Goal: Task Accomplishment & Management: Manage account settings

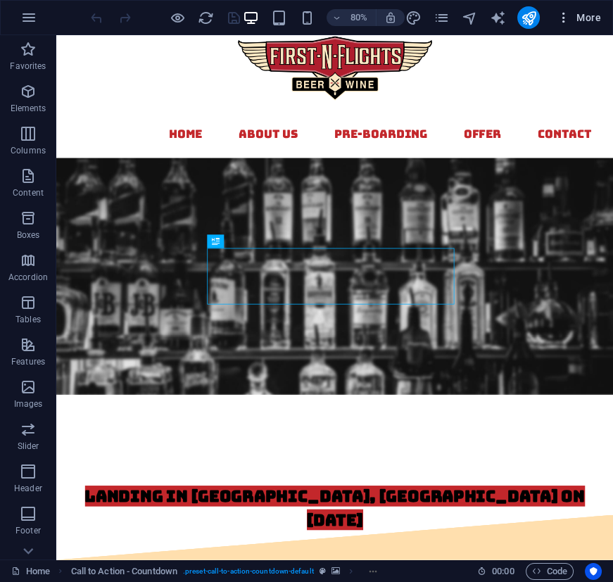
click at [561, 18] on icon "button" at bounding box center [564, 18] width 14 height 14
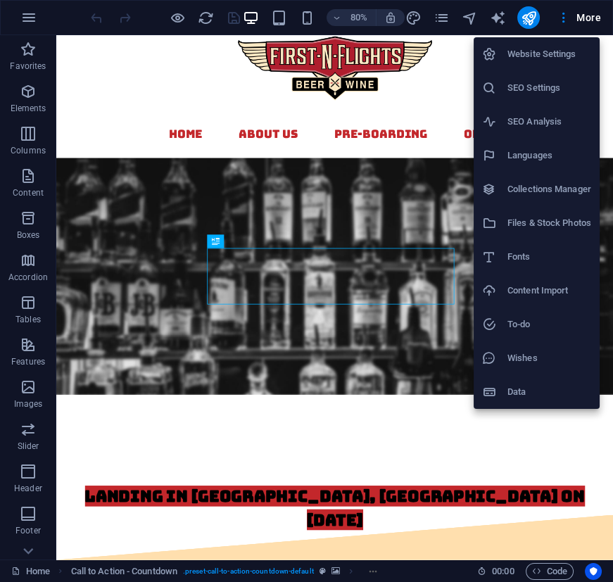
click at [448, 15] on div at bounding box center [306, 291] width 613 height 582
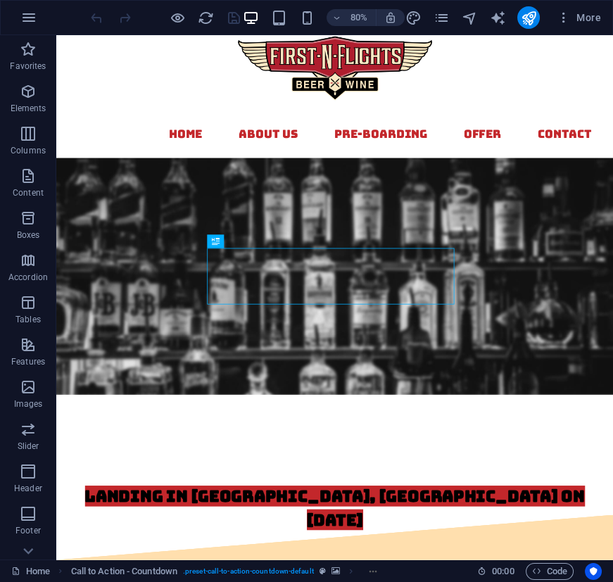
click at [442, 20] on icon "pages" at bounding box center [441, 18] width 16 height 16
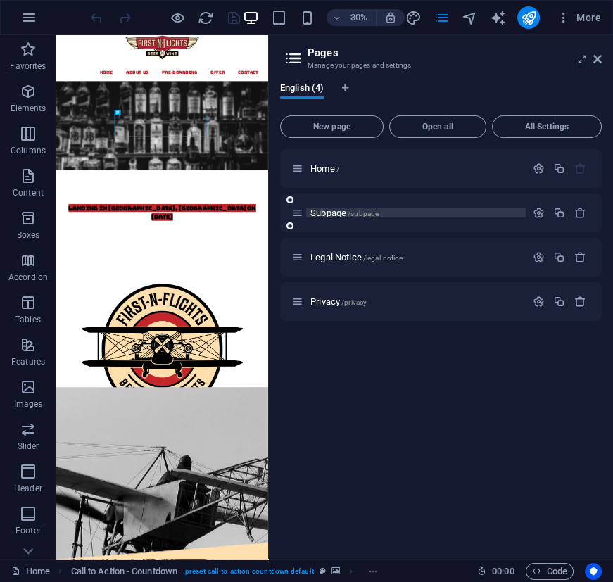
click at [388, 215] on p "Subpage /subpage" at bounding box center [416, 212] width 211 height 9
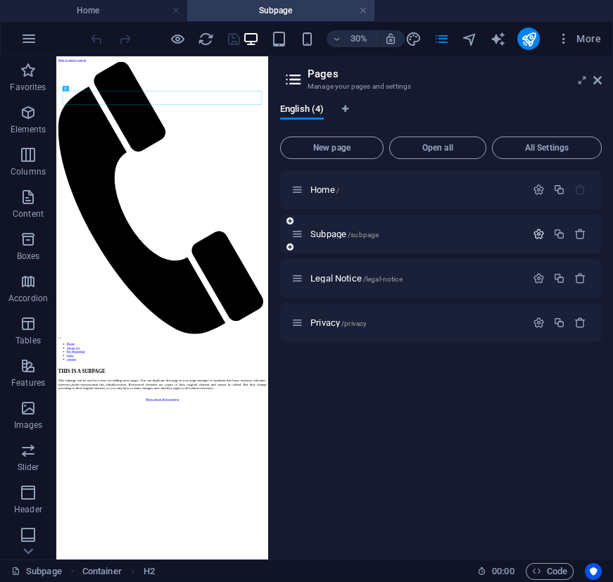
click at [544, 236] on icon "button" at bounding box center [539, 234] width 12 height 12
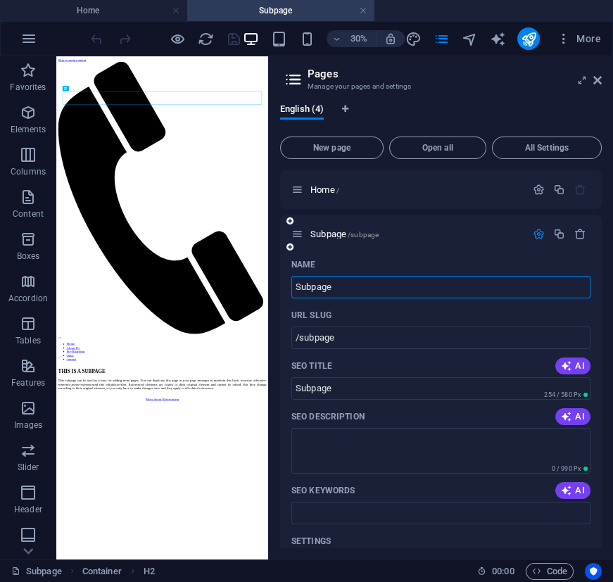
drag, startPoint x: 386, startPoint y: 284, endPoint x: 301, endPoint y: 282, distance: 85.2
click at [301, 282] on input "Subpage" at bounding box center [441, 287] width 299 height 23
click at [351, 278] on input "Subpage" at bounding box center [441, 287] width 299 height 23
drag, startPoint x: 349, startPoint y: 284, endPoint x: 289, endPoint y: 289, distance: 60.8
click at [289, 289] on div "Name Subpage ​ URL SLUG /subpage ​ SEO Title AI Subpage ​ 254 / 580 Px SEO Desc…" at bounding box center [441, 508] width 322 height 511
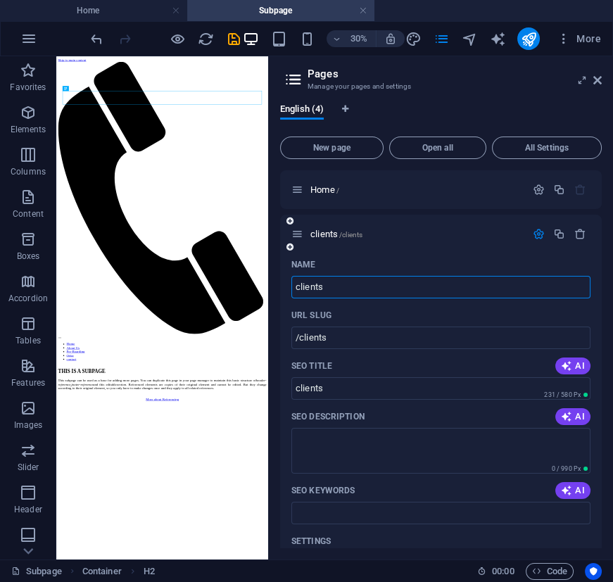
type input "clients"
type input "/clients"
type input "clients"
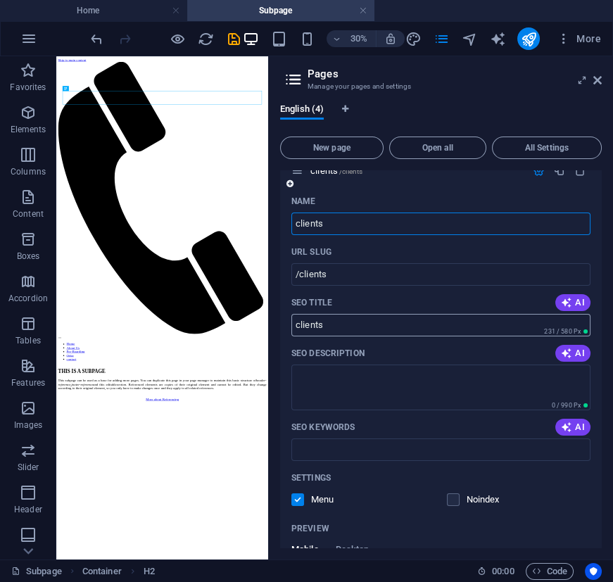
type input "clients"
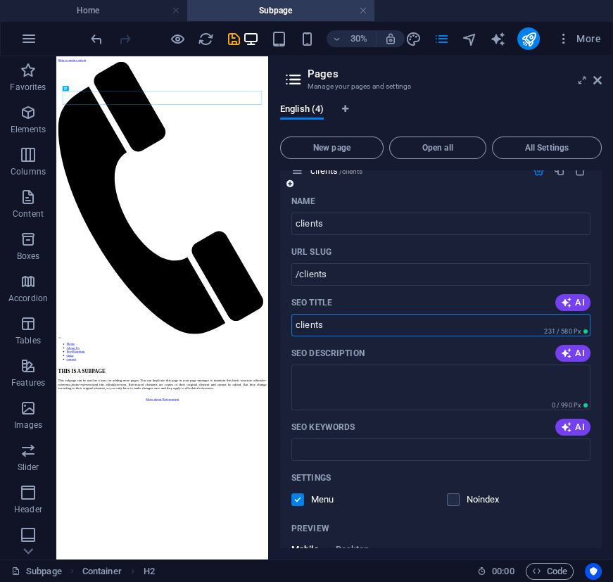
drag, startPoint x: 326, startPoint y: 329, endPoint x: 282, endPoint y: 338, distance: 45.3
click at [284, 336] on div "Name clients ​ URL SLUG /clients ​ SEO Title AI clients ​ 231 / 580 Px SEO Desc…" at bounding box center [441, 445] width 322 height 511
type input "Layer 8 Works Client Portal"
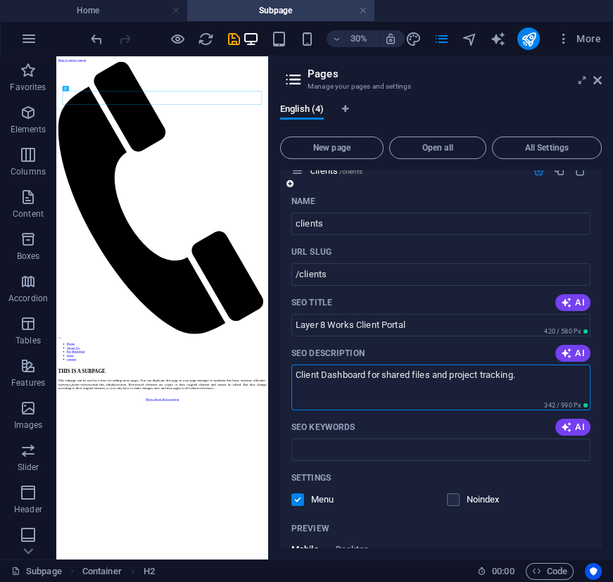
type textarea "Client Dashboard for shared files and project tracking."
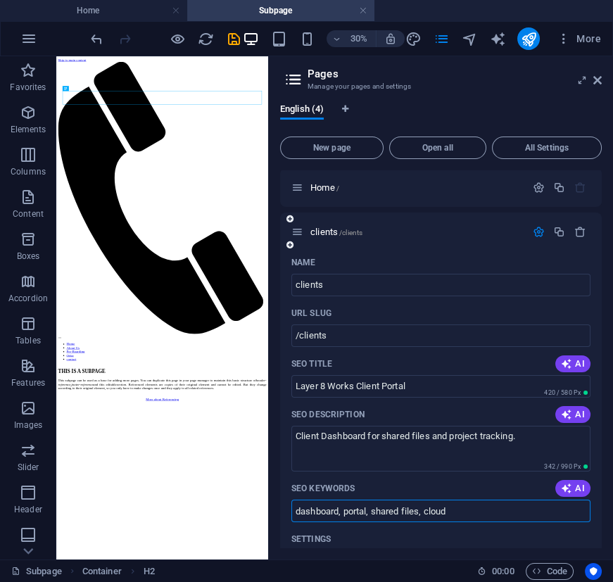
scroll to position [0, 0]
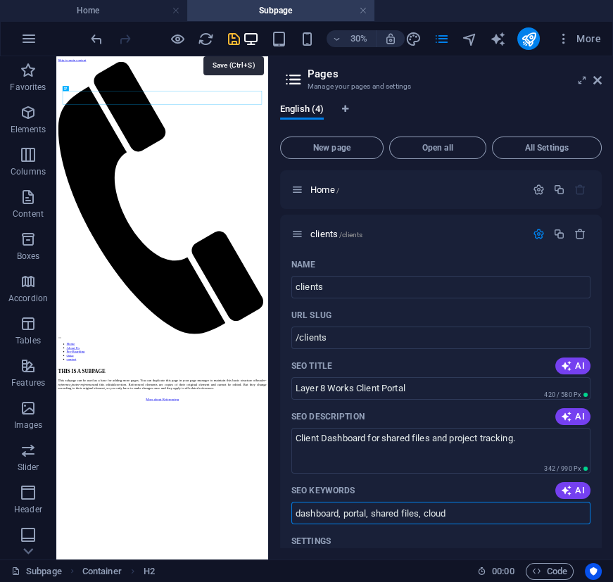
type input "dashboard, portal, shared files, cloud"
click at [234, 40] on icon "save" at bounding box center [233, 39] width 16 height 16
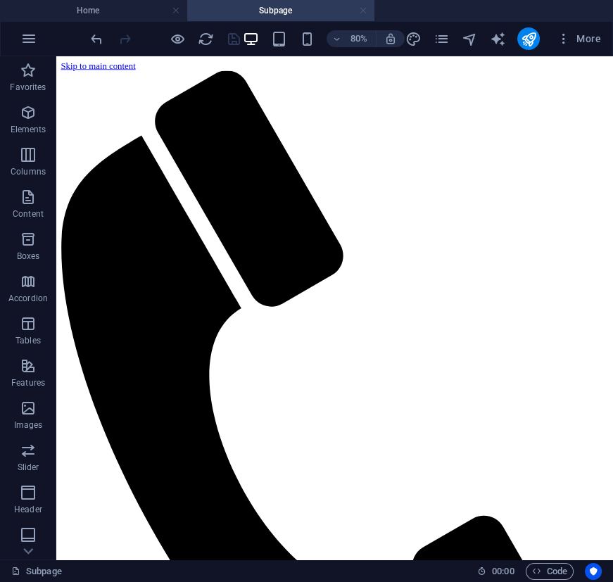
click at [365, 9] on link at bounding box center [363, 10] width 8 height 13
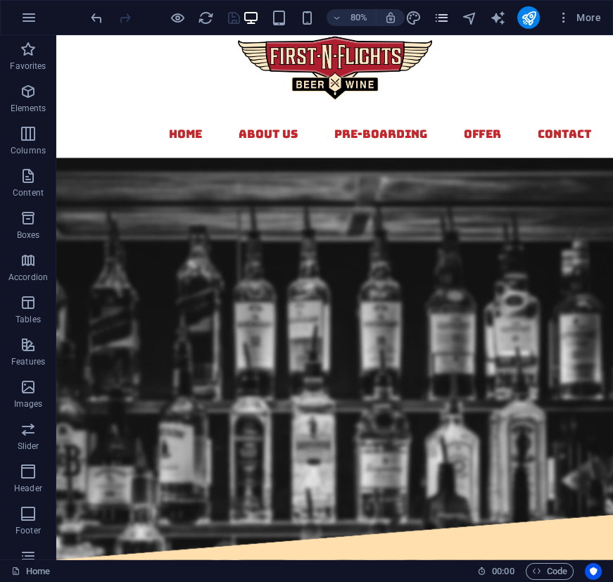
click at [447, 16] on icon "pages" at bounding box center [441, 18] width 16 height 16
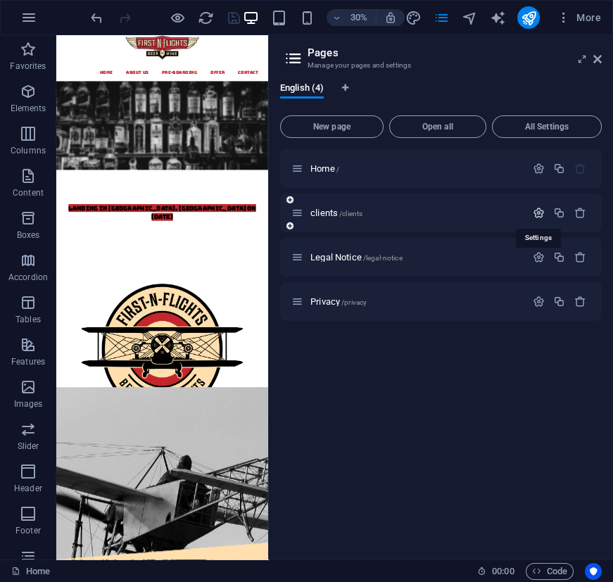
click at [534, 211] on icon "button" at bounding box center [539, 213] width 12 height 12
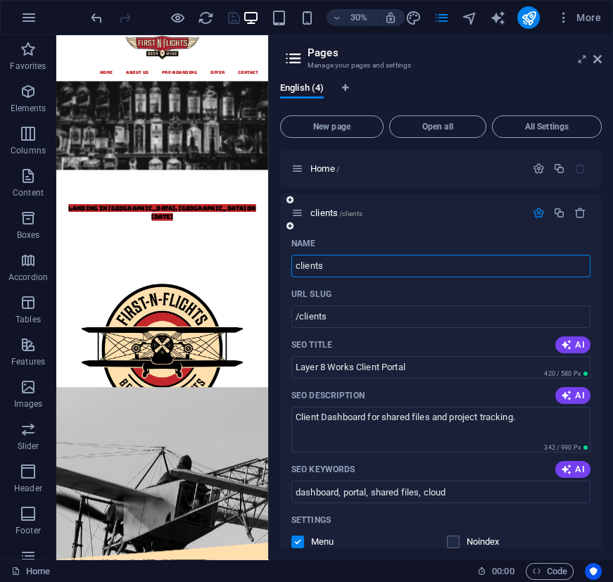
click at [299, 213] on icon at bounding box center [298, 213] width 12 height 12
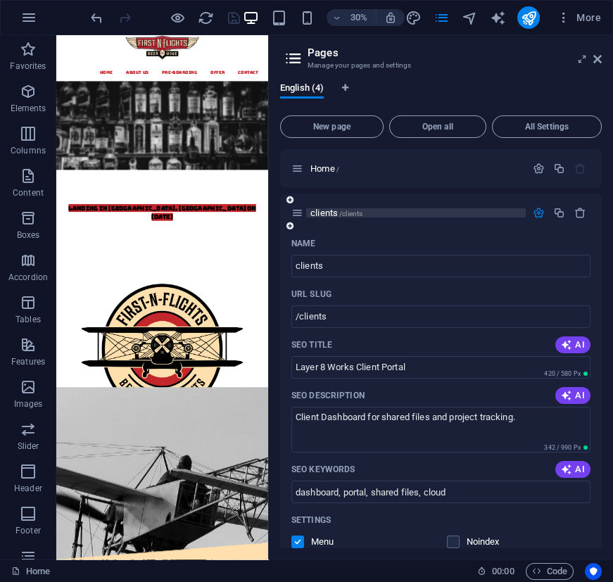
click at [346, 214] on span "/clients" at bounding box center [350, 214] width 23 height 8
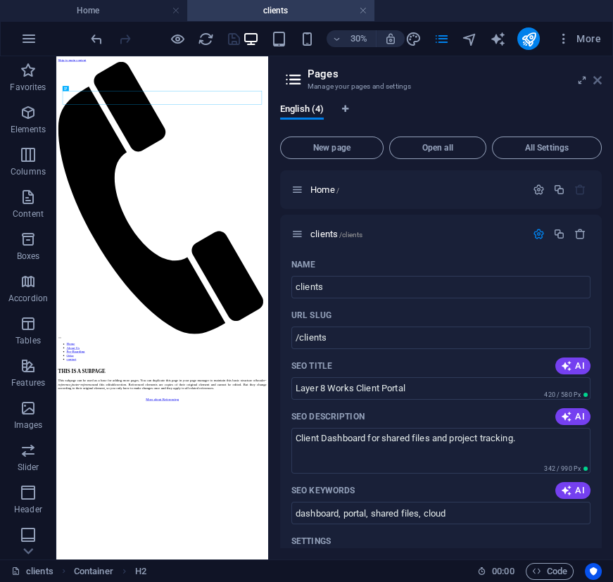
click at [597, 75] on icon at bounding box center [598, 80] width 8 height 11
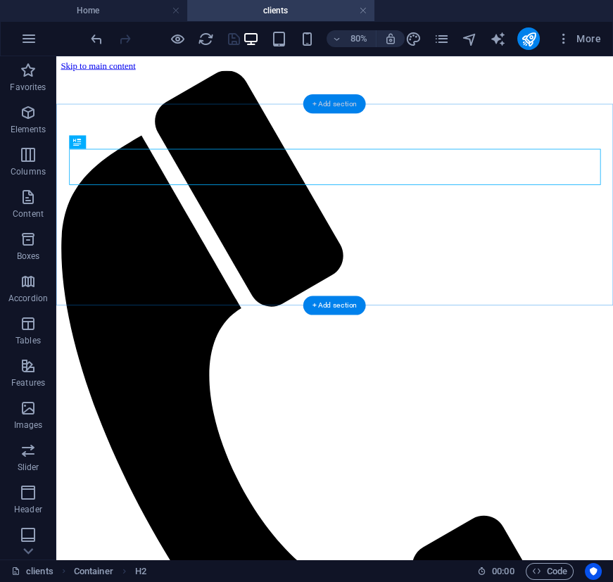
click at [351, 104] on div "+ Add section" at bounding box center [334, 103] width 63 height 19
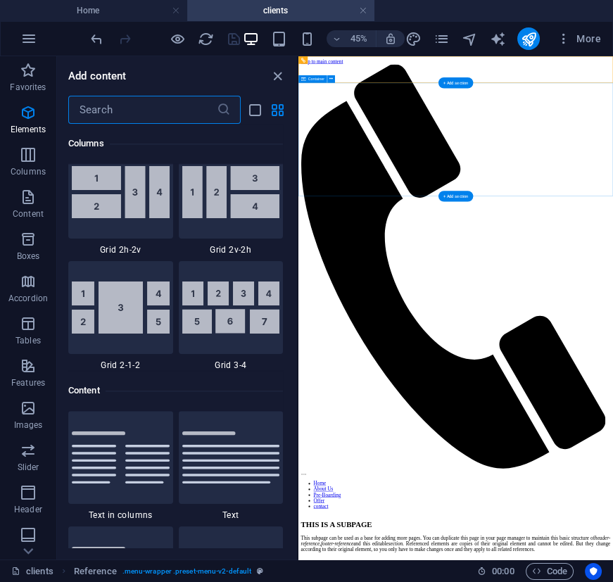
scroll to position [2463, 0]
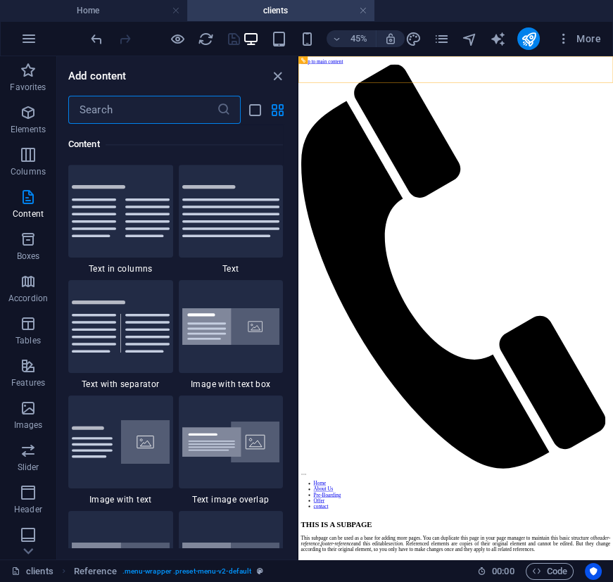
click at [206, 115] on input "text" at bounding box center [142, 110] width 149 height 28
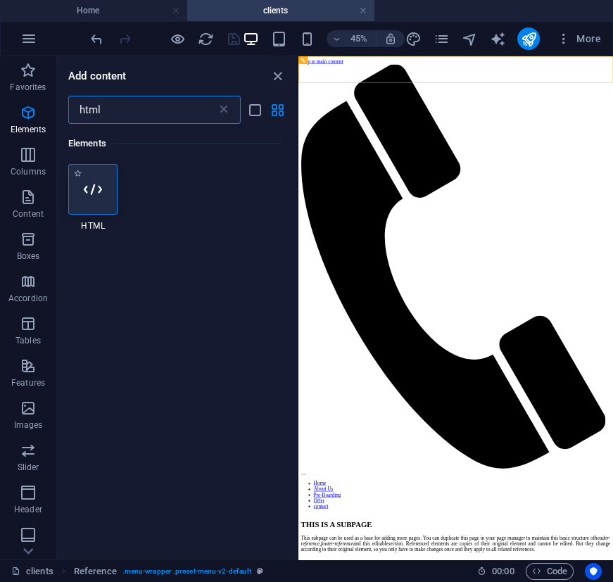
scroll to position [0, 0]
type input "html"
click at [92, 196] on icon at bounding box center [93, 189] width 18 height 18
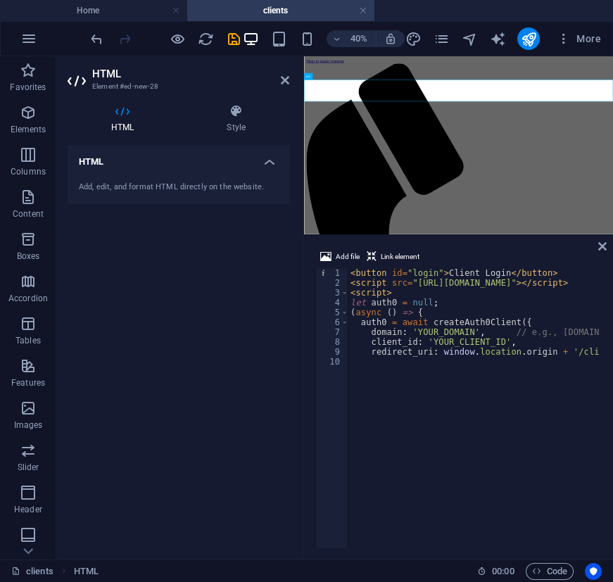
drag, startPoint x: 531, startPoint y: 443, endPoint x: 527, endPoint y: 220, distance: 222.6
click at [527, 234] on div at bounding box center [458, 235] width 309 height 3
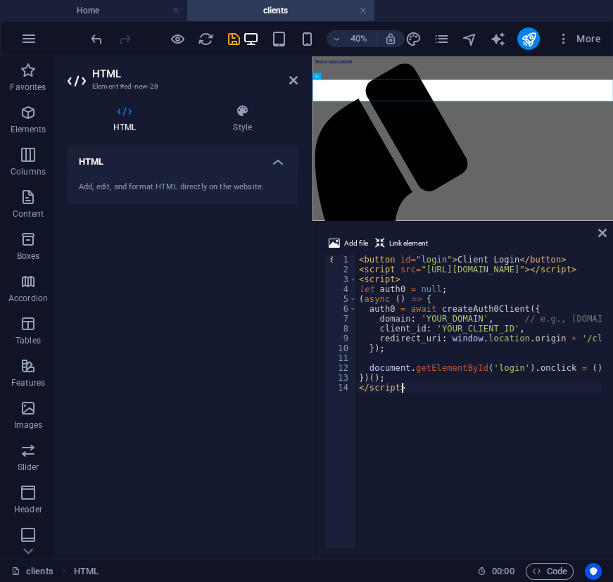
drag, startPoint x: 303, startPoint y: 320, endPoint x: 226, endPoint y: 320, distance: 76.8
click at [220, 322] on aside "HTML Element #ed-new-28 HTML Style HTML Add, edit, and format HTML directly on …" at bounding box center [184, 307] width 256 height 503
drag, startPoint x: 311, startPoint y: 216, endPoint x: 234, endPoint y: 219, distance: 76.8
click at [234, 219] on aside "HTML Element #ed-new-28 HTML Style HTML Add, edit, and format HTML directly on …" at bounding box center [184, 307] width 256 height 503
drag, startPoint x: 474, startPoint y: 318, endPoint x: 422, endPoint y: 323, distance: 51.6
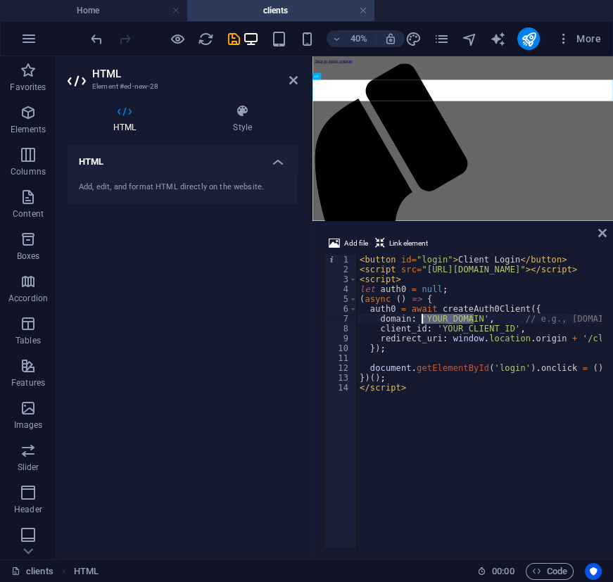
click at [422, 323] on div "< button id = "login" > Client Login </ button > < script src = "[URL][DOMAIN_N…" at bounding box center [580, 410] width 447 height 311
paste textarea "[DOMAIN_NAME]"
drag, startPoint x: 501, startPoint y: 330, endPoint x: 436, endPoint y: 332, distance: 65.5
click at [436, 332] on div "< button id = "login" > Client Login </ button > < script src = "[URL][DOMAIN_N…" at bounding box center [580, 410] width 447 height 311
paste textarea "e7tv01eoiAtYqBxW60pvaNrZoGdHOMTW"
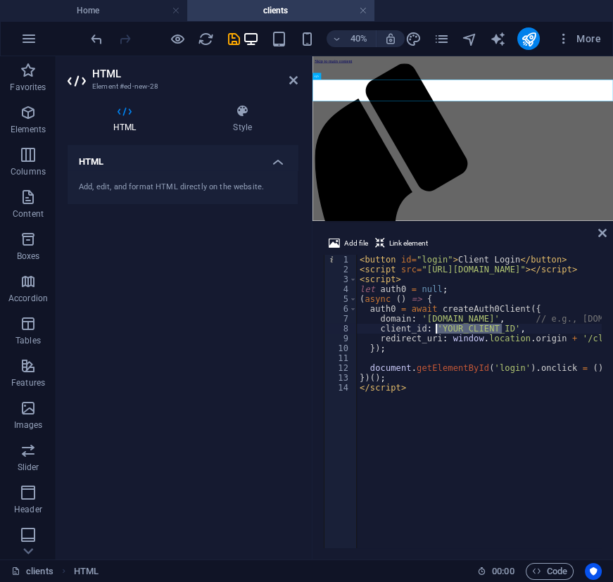
type textarea "client_id: 'e7tv01eoiAtYqBxW60pvaNrZoGdHOMTW',"
click at [232, 37] on icon "save" at bounding box center [233, 39] width 16 height 16
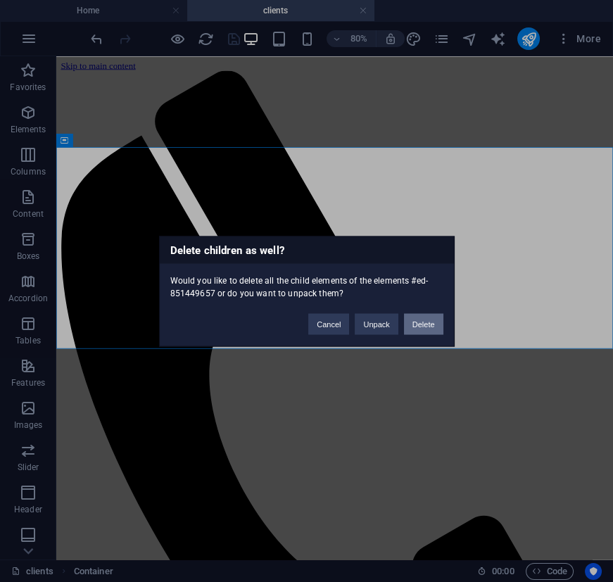
drag, startPoint x: 418, startPoint y: 330, endPoint x: 453, endPoint y: 342, distance: 36.8
click at [418, 330] on button "Delete" at bounding box center [423, 323] width 39 height 21
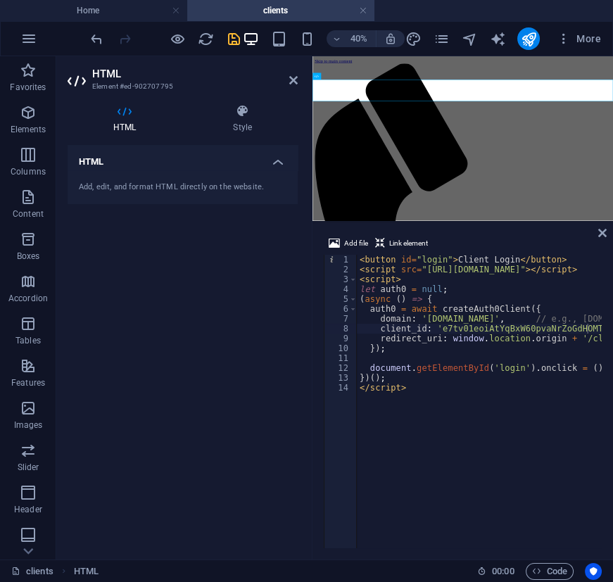
click at [411, 387] on div "< button id = "login" > Client Login </ button > < script src = "[URL][DOMAIN_N…" at bounding box center [580, 410] width 447 height 311
type textarea "</script>"
paste textarea "</script>"
type textarea "</script>"
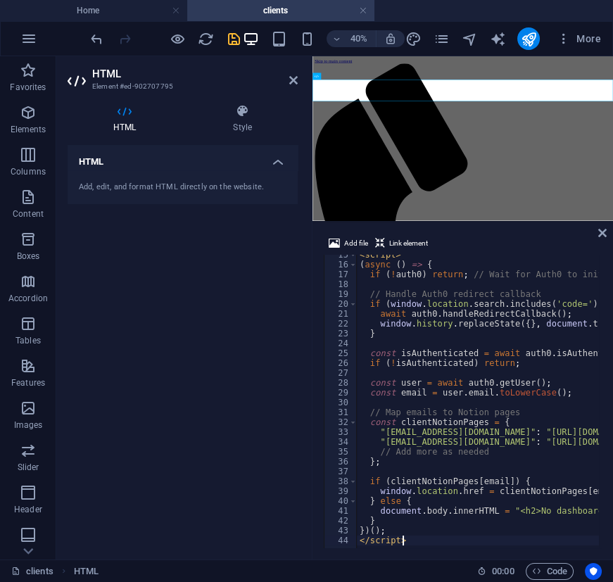
scroll to position [142, 0]
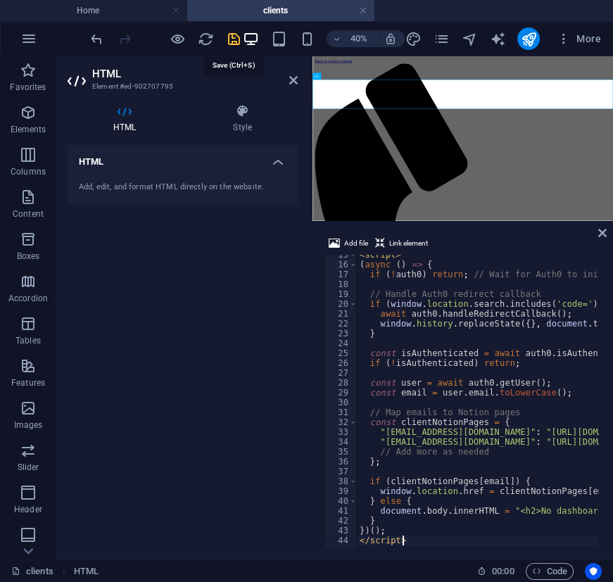
click at [237, 40] on icon "save" at bounding box center [233, 39] width 16 height 16
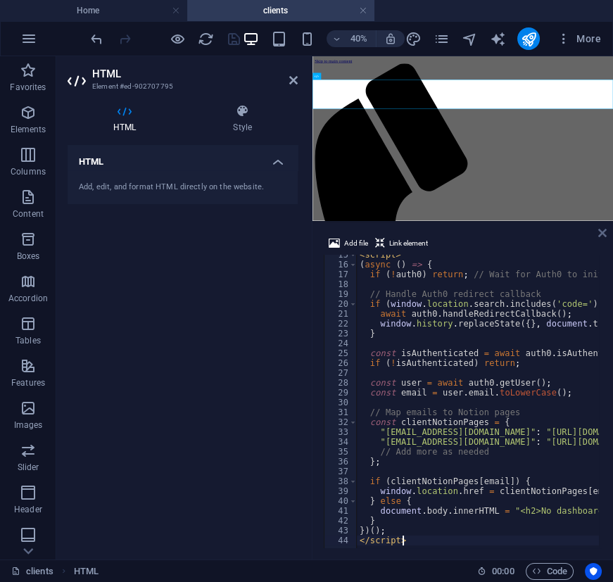
click at [605, 229] on icon at bounding box center [603, 232] width 8 height 11
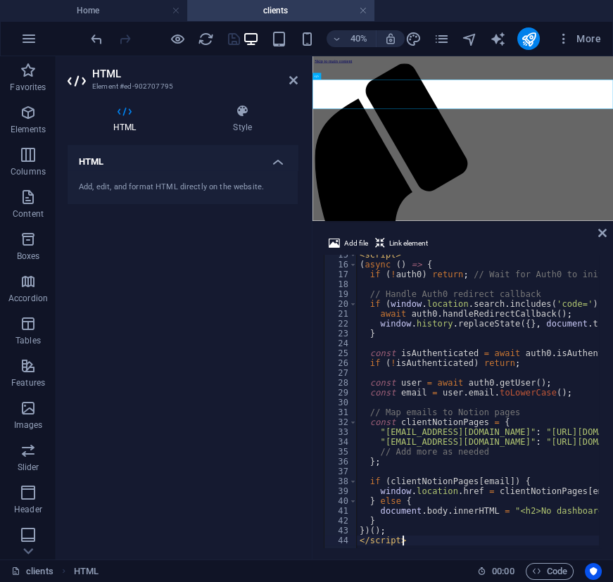
click at [474, 327] on div "< script > ( async ( ) => { if ( ! auth0 ) return ; // Wait for Auth0 to initia…" at bounding box center [606, 405] width 499 height 311
type textarea "})(); </script>"
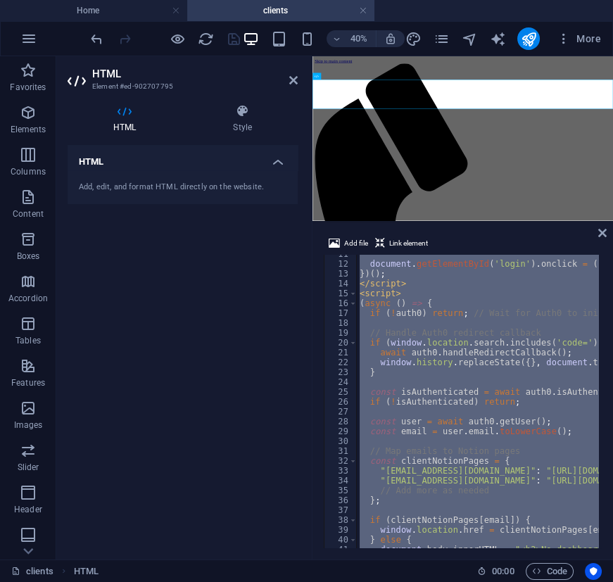
scroll to position [104, 0]
click at [449, 411] on div "document . getElementById ( 'login' ) . onclick = ( ) => auth0 . loginWithRedir…" at bounding box center [478, 402] width 242 height 294
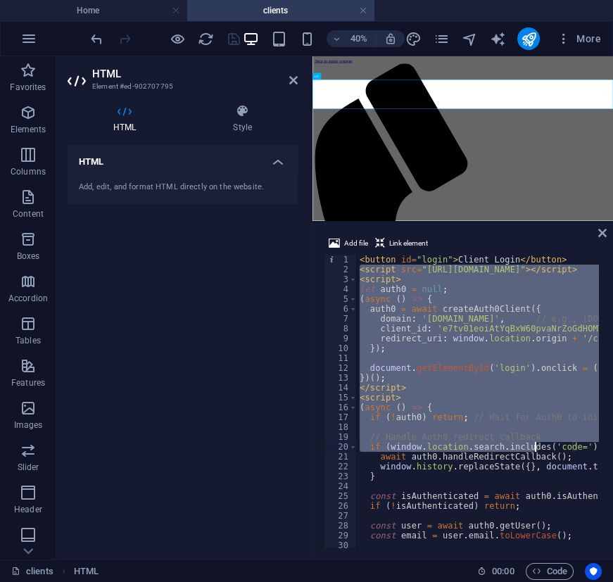
scroll to position [142, 0]
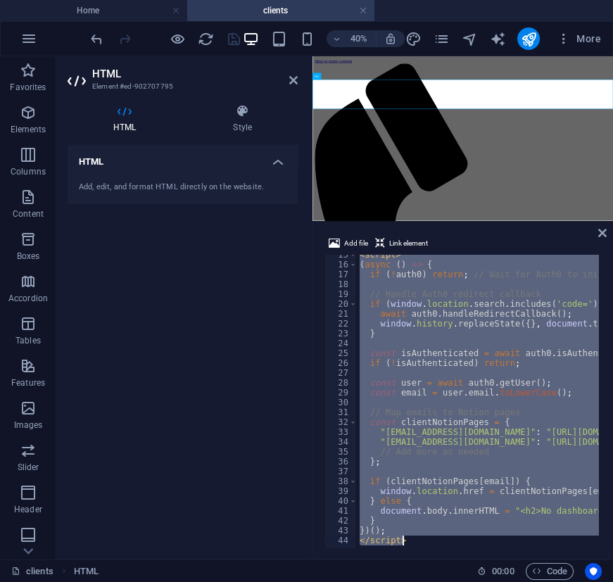
drag, startPoint x: 358, startPoint y: 269, endPoint x: 615, endPoint y: 589, distance: 410.2
click at [613, 582] on html "First-N-Flights Home clients Favorites Elements Columns Content Boxes Accordion…" at bounding box center [306, 291] width 613 height 582
type textarea "})(); </script>"
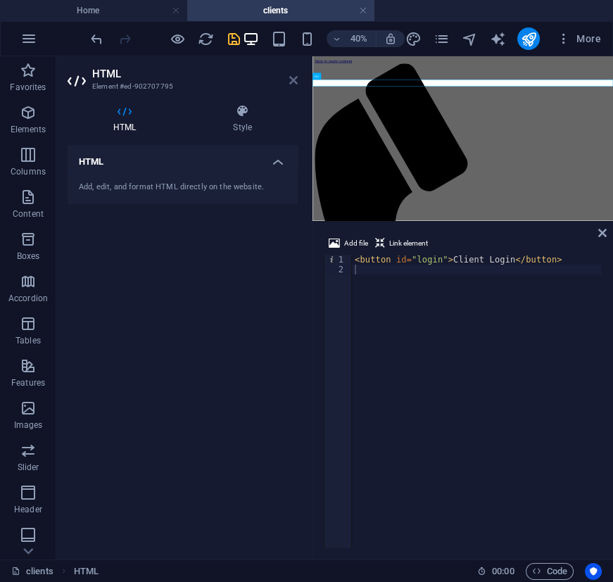
click at [293, 76] on icon at bounding box center [293, 80] width 8 height 11
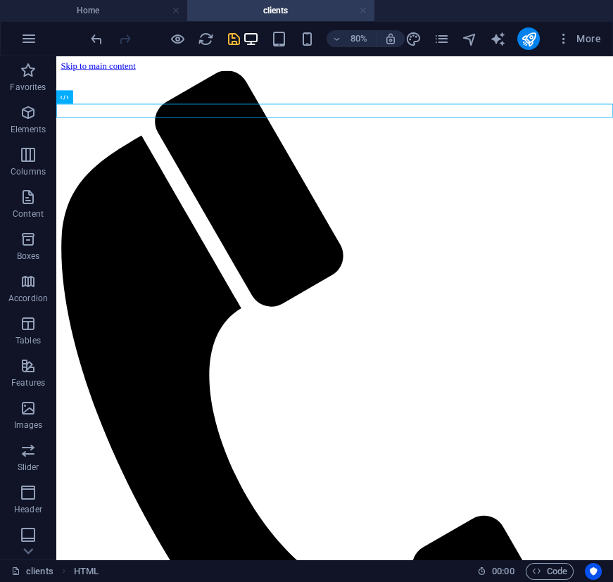
click at [362, 12] on link at bounding box center [363, 10] width 8 height 13
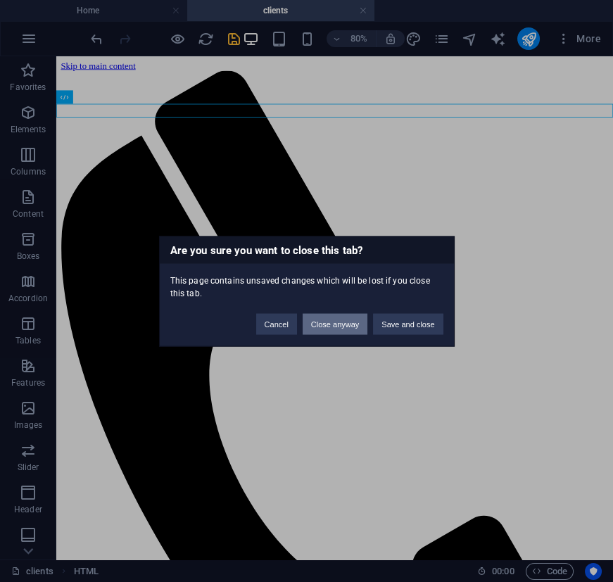
click at [356, 322] on button "Close anyway" at bounding box center [335, 323] width 65 height 21
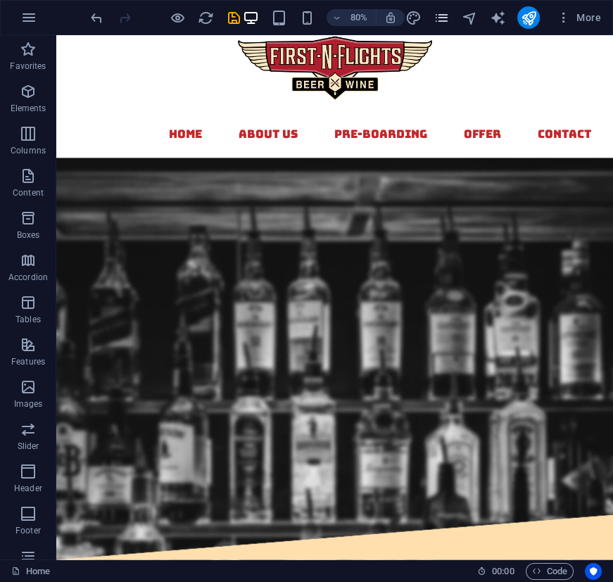
click at [447, 18] on icon "pages" at bounding box center [441, 18] width 16 height 16
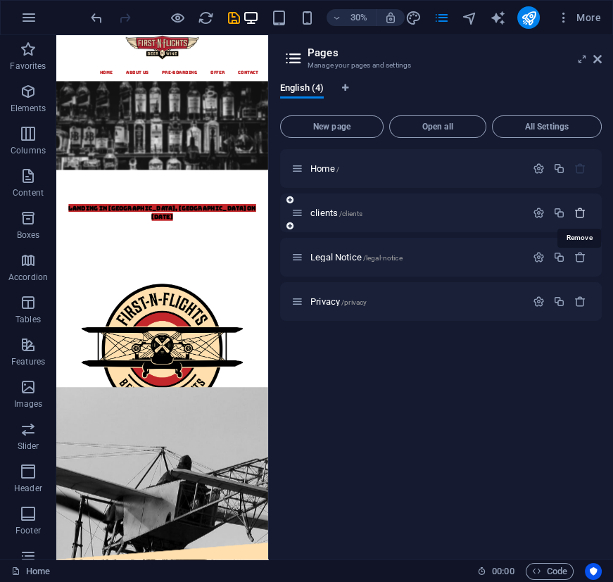
click at [581, 213] on icon "button" at bounding box center [581, 213] width 12 height 12
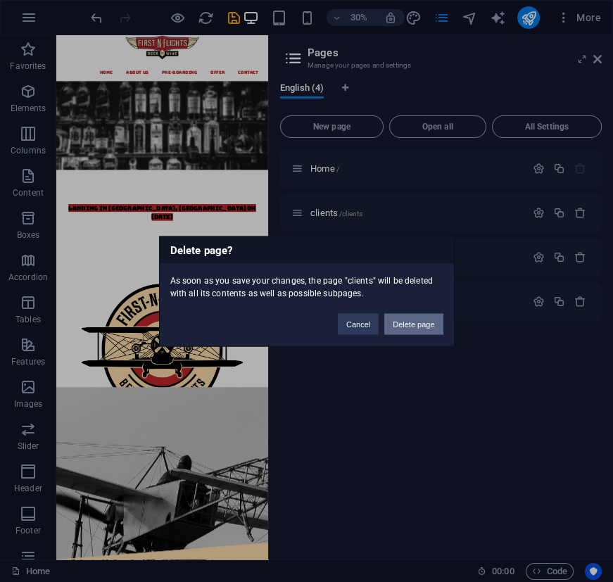
click at [430, 323] on button "Delete page" at bounding box center [413, 323] width 58 height 21
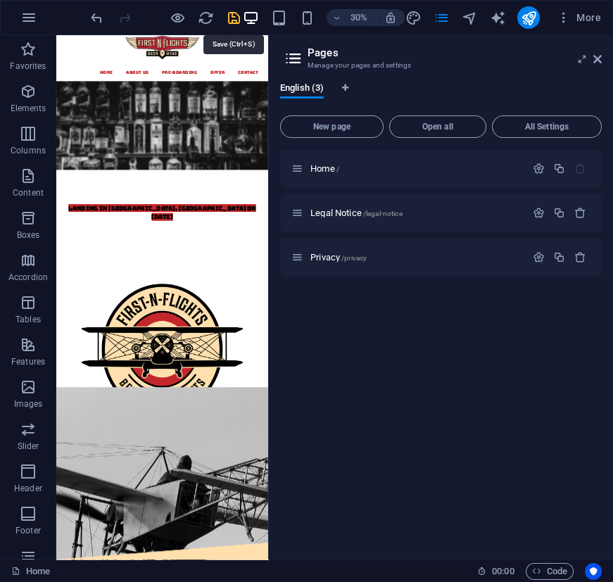
click at [234, 18] on icon "save" at bounding box center [233, 18] width 16 height 16
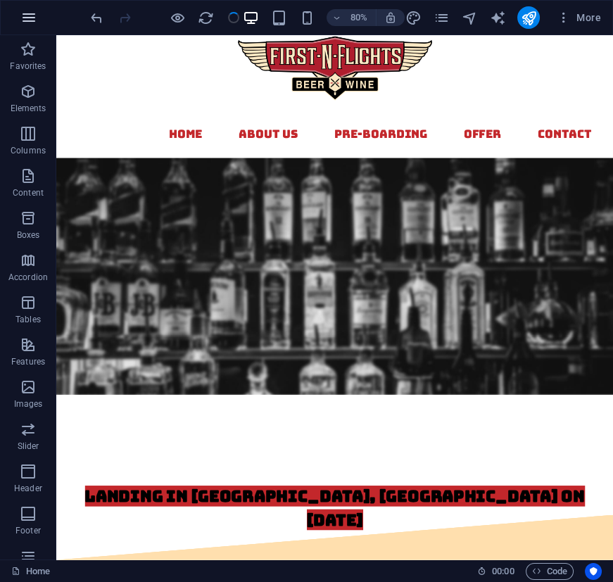
click at [31, 14] on icon "button" at bounding box center [28, 17] width 17 height 17
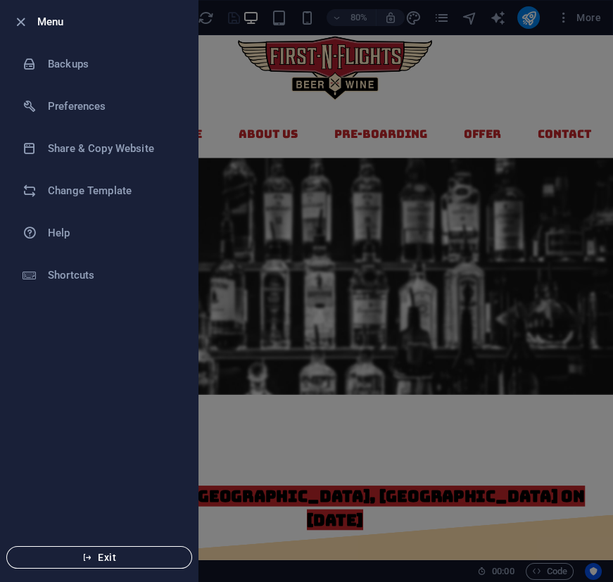
click at [148, 549] on button "Exit" at bounding box center [99, 557] width 186 height 23
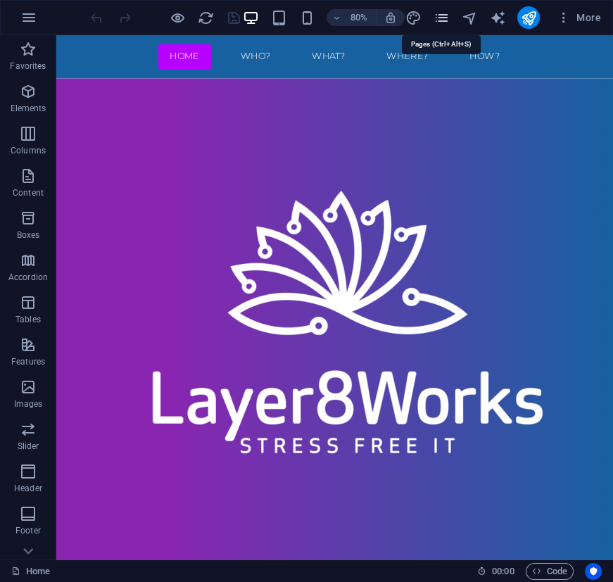
click at [442, 23] on icon "pages" at bounding box center [441, 18] width 16 height 16
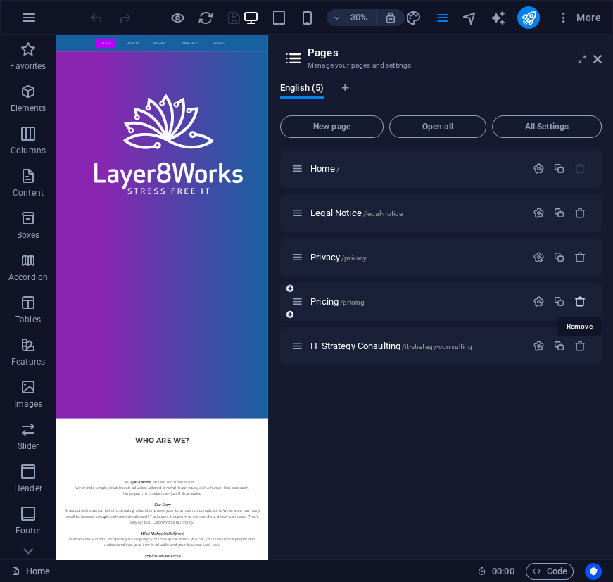
click at [580, 300] on icon "button" at bounding box center [581, 302] width 12 height 12
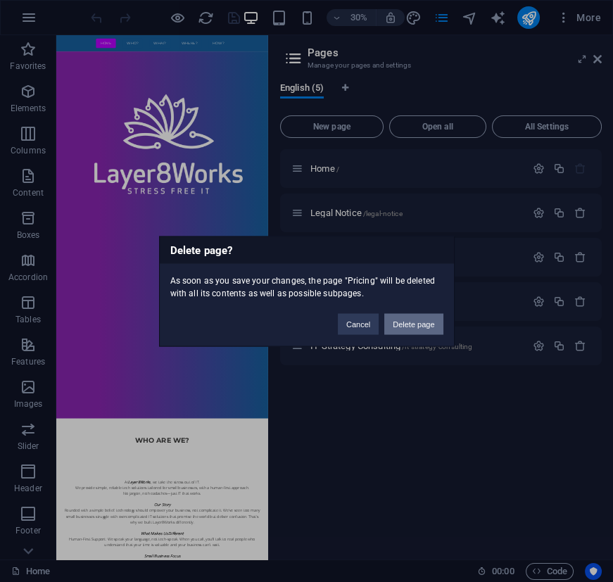
click at [425, 327] on button "Delete page" at bounding box center [413, 323] width 58 height 21
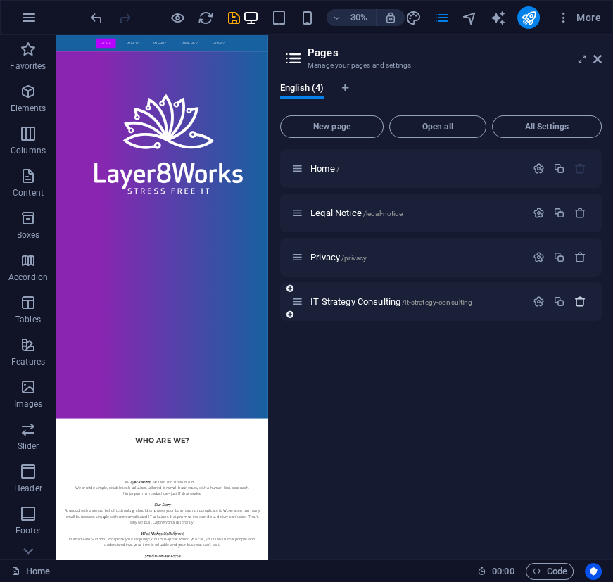
click at [580, 300] on icon "button" at bounding box center [581, 302] width 12 height 12
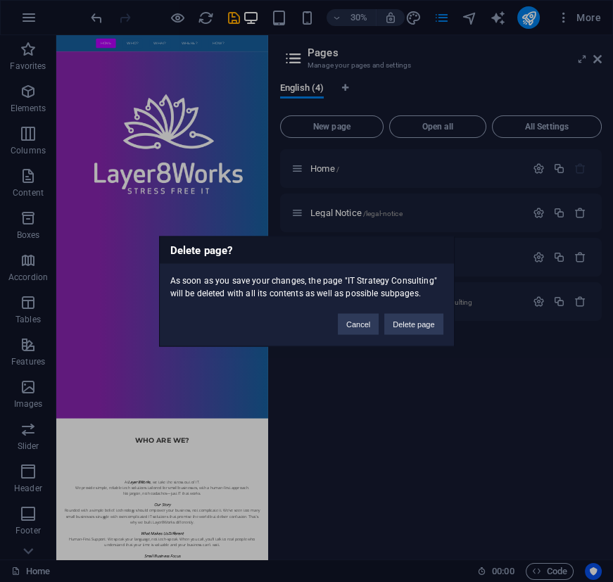
drag, startPoint x: 429, startPoint y: 325, endPoint x: 429, endPoint y: 316, distance: 8.4
click at [429, 323] on button "Delete page" at bounding box center [413, 323] width 58 height 21
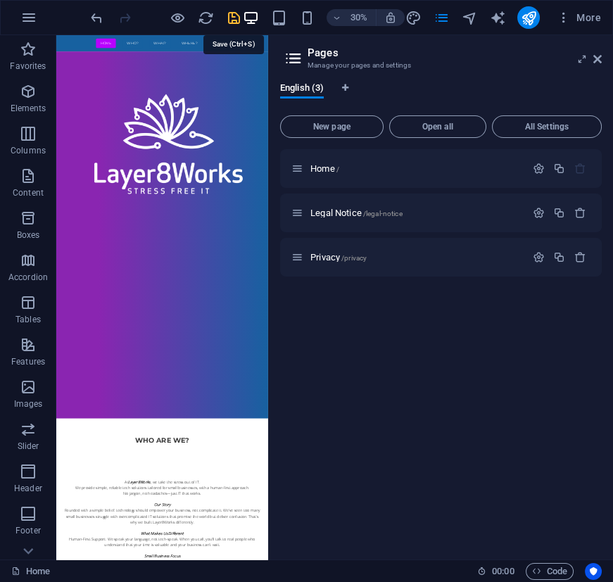
click at [230, 15] on icon "save" at bounding box center [233, 18] width 16 height 16
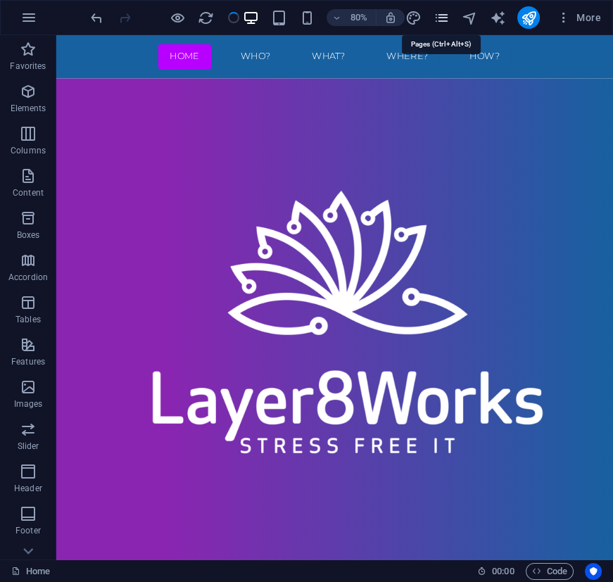
click at [437, 16] on icon "pages" at bounding box center [441, 18] width 16 height 16
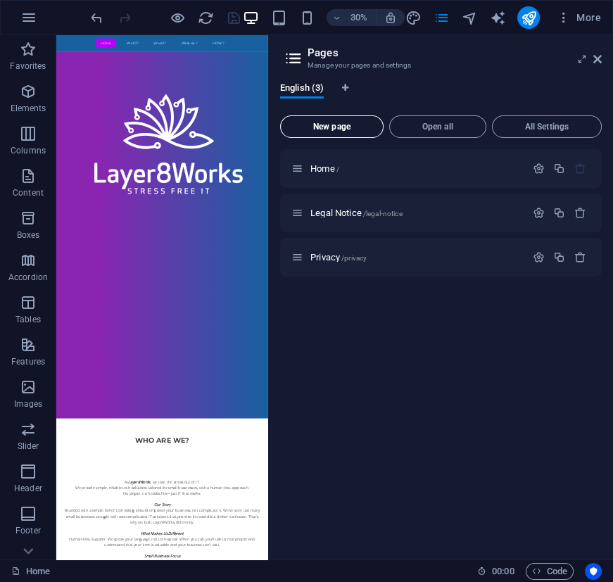
click at [358, 124] on span "New page" at bounding box center [332, 127] width 91 height 8
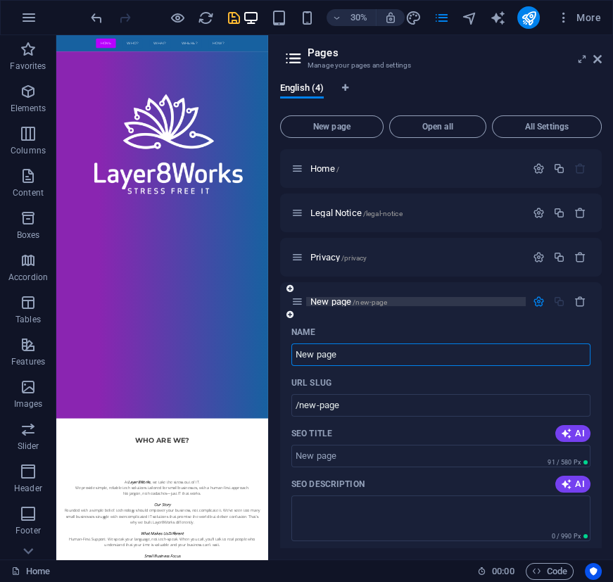
click at [349, 299] on span "New page /new-page" at bounding box center [349, 301] width 77 height 11
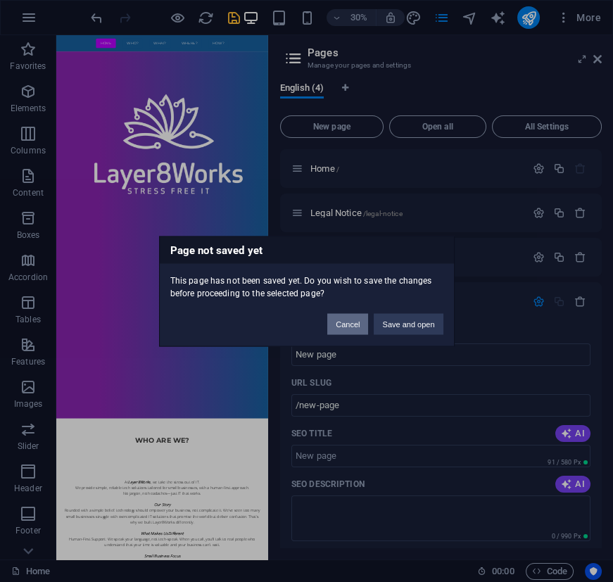
click at [363, 326] on button "Cancel" at bounding box center [347, 323] width 41 height 21
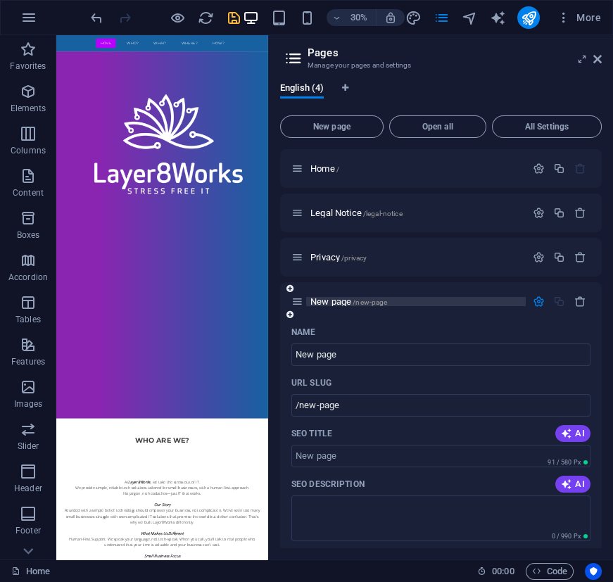
click at [383, 301] on span "/new-page" at bounding box center [370, 303] width 35 height 8
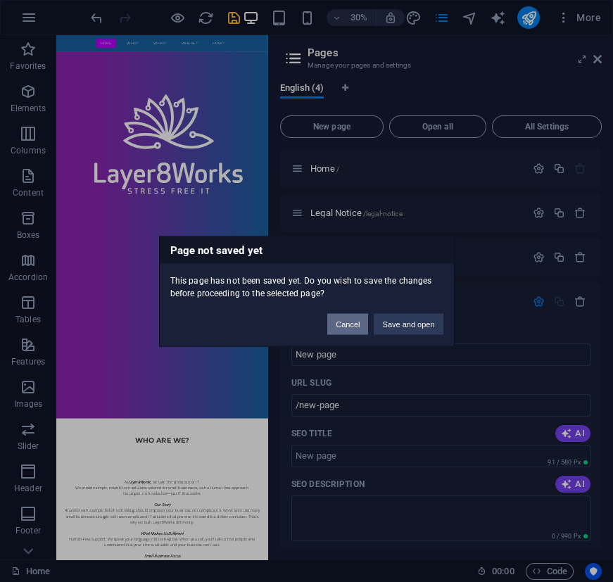
click at [363, 320] on button "Cancel" at bounding box center [347, 323] width 41 height 21
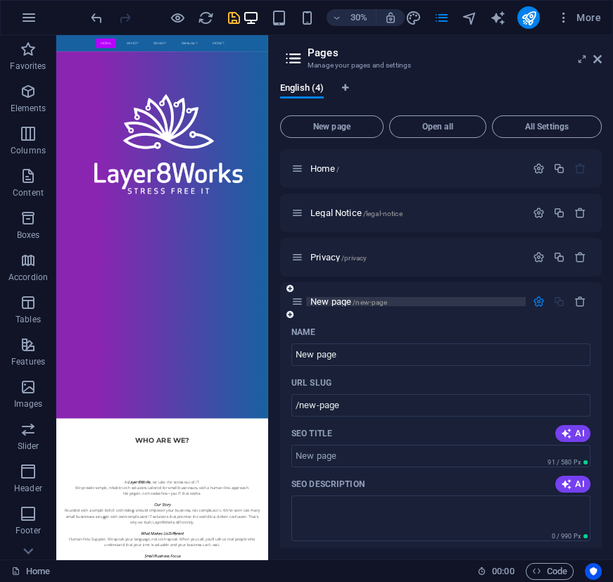
click at [405, 299] on p "New page /new-page" at bounding box center [416, 301] width 211 height 9
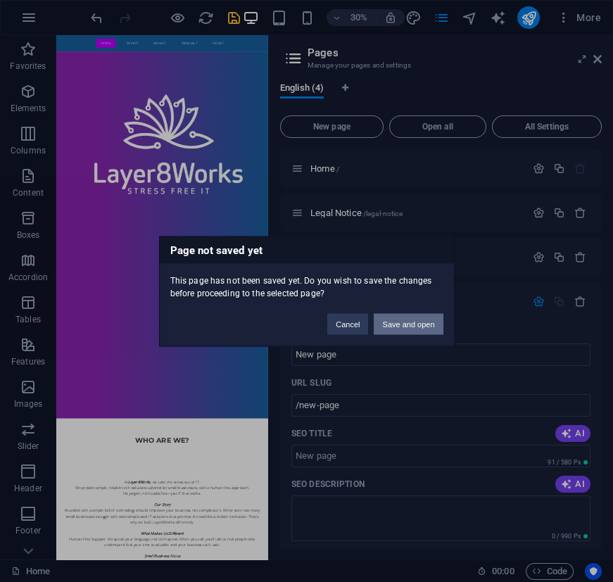
click at [402, 324] on button "Save and open" at bounding box center [408, 323] width 69 height 21
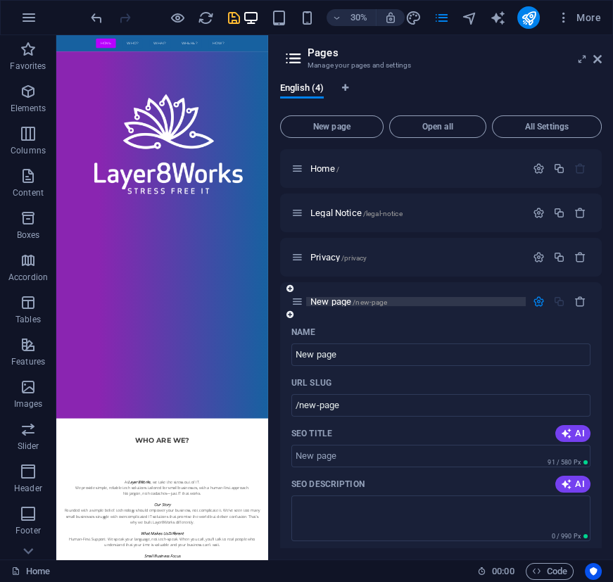
click at [377, 301] on span "/new-page" at bounding box center [370, 303] width 35 height 8
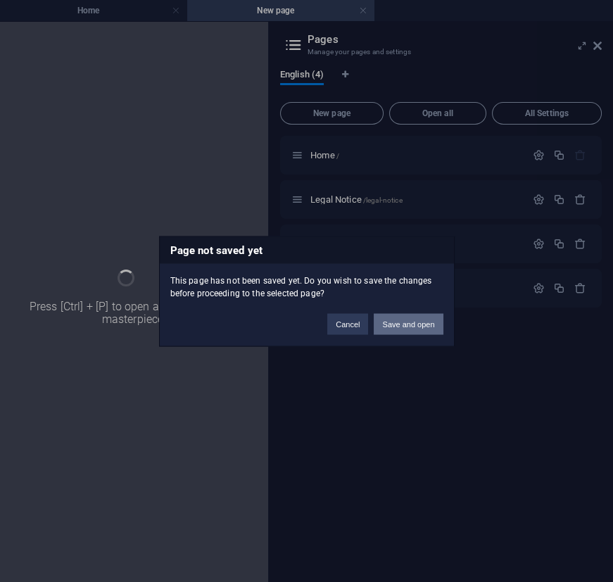
click at [408, 321] on button "Save and open" at bounding box center [408, 323] width 69 height 21
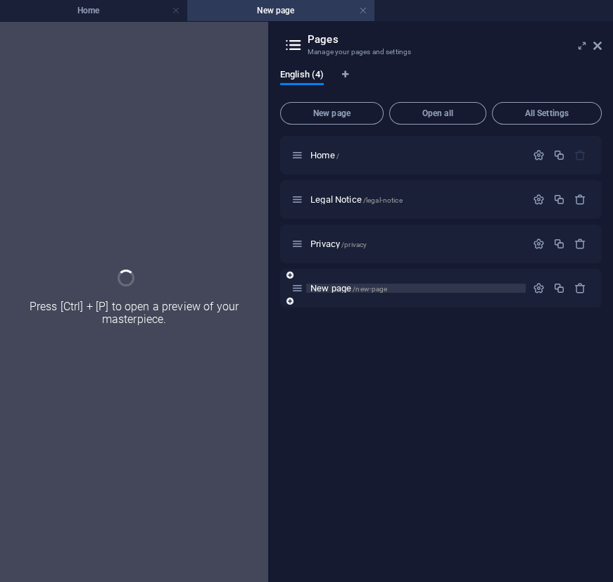
click at [391, 289] on p "New page /new-page" at bounding box center [416, 288] width 211 height 9
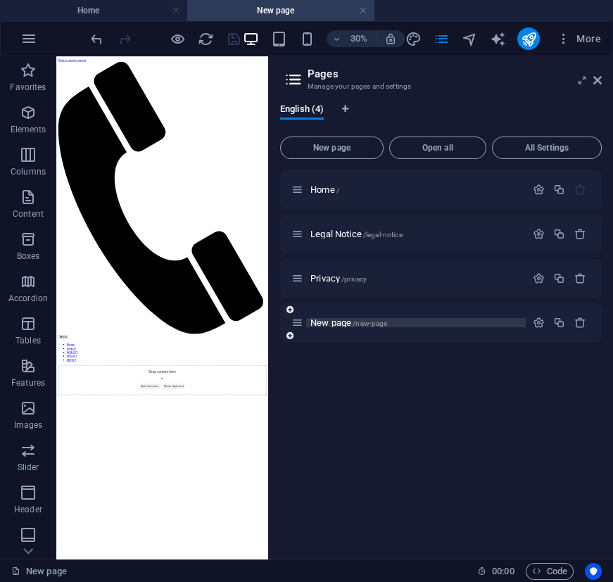
click at [396, 325] on p "New page /new-page" at bounding box center [416, 322] width 211 height 9
click at [358, 324] on span "/new-page" at bounding box center [370, 324] width 35 height 8
click at [541, 321] on icon "button" at bounding box center [539, 323] width 12 height 12
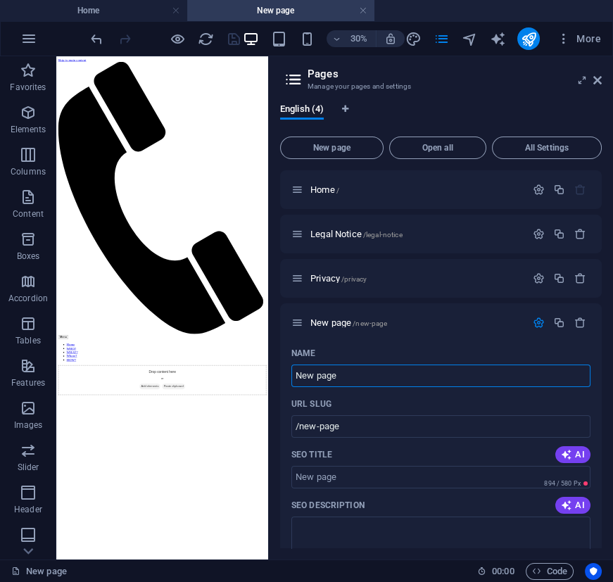
drag, startPoint x: 373, startPoint y: 375, endPoint x: 272, endPoint y: 381, distance: 100.9
type input "Cl"
type input "/cl"
type input "Clients"
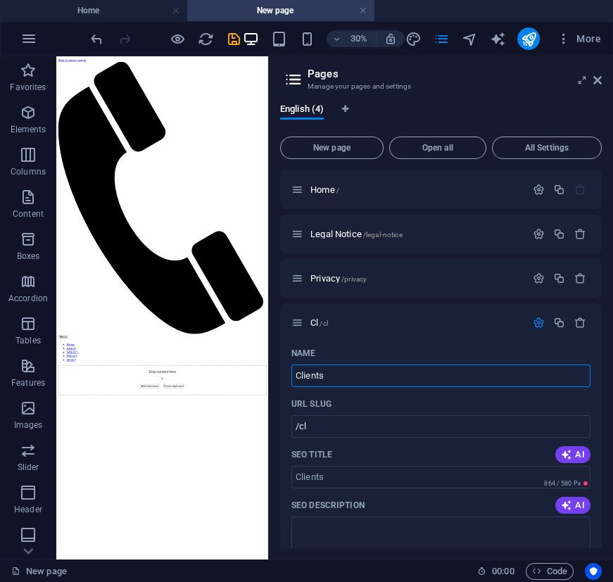
type input "/clients"
type input "Client"
type input "/client"
type input "Clients"
type input "/clients"
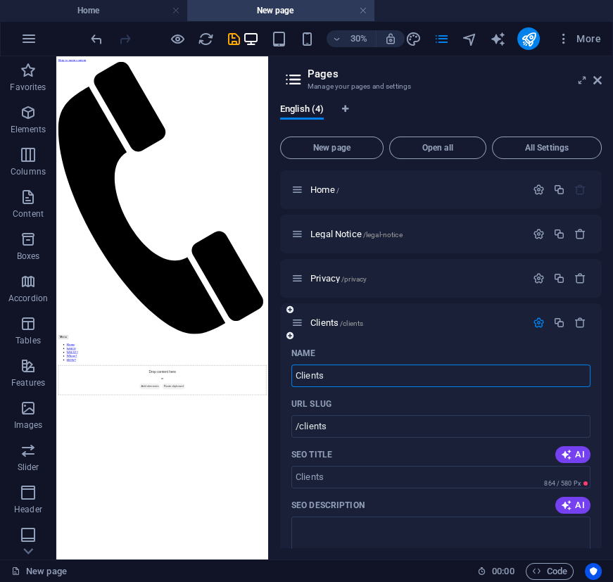
type input "Clients"
click at [572, 404] on div "URL SLUG" at bounding box center [441, 404] width 299 height 23
click at [234, 39] on icon "save" at bounding box center [233, 39] width 16 height 16
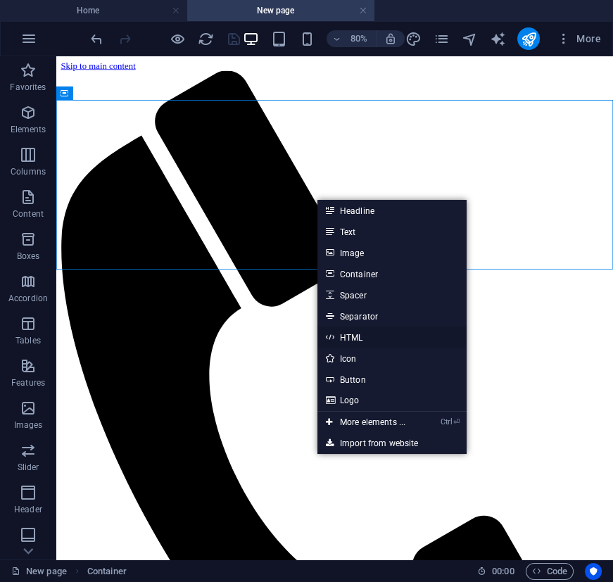
click at [368, 336] on link "HTML" at bounding box center [392, 337] width 149 height 21
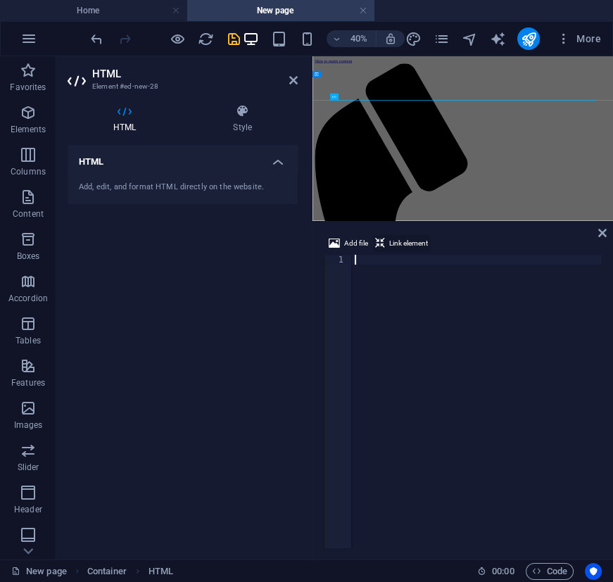
type textarea "</script>"
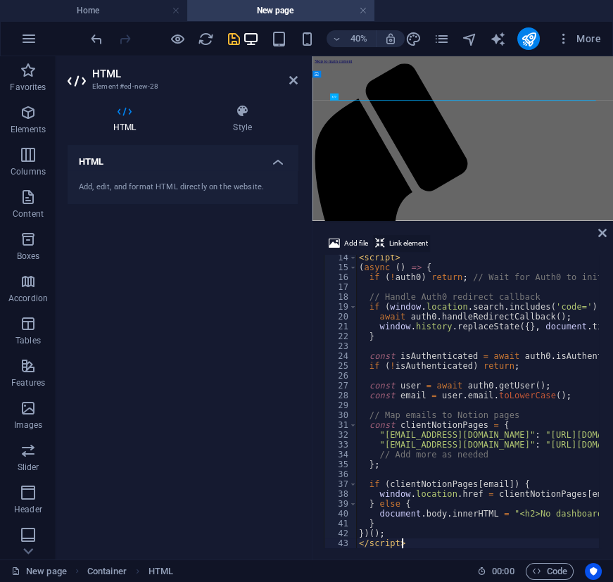
scroll to position [130, 0]
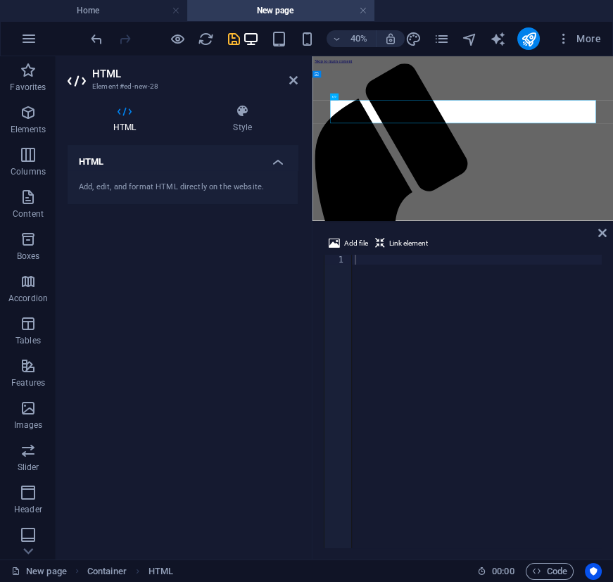
click at [472, 263] on div at bounding box center [477, 410] width 250 height 311
paste textarea "<button id="login">Client Login</button>"
type textarea "<button id="login">Client Login</button>"
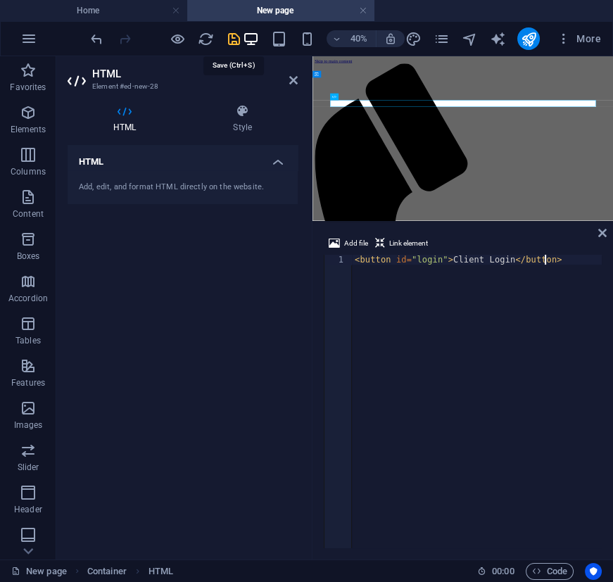
click at [236, 41] on icon "save" at bounding box center [233, 39] width 16 height 16
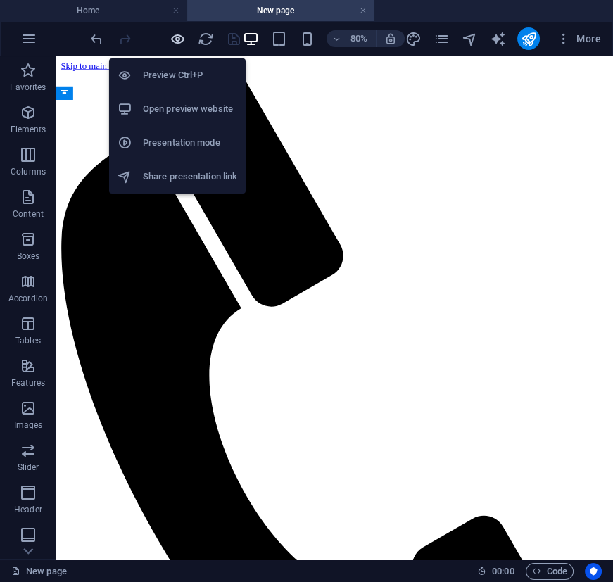
click at [178, 36] on icon "button" at bounding box center [177, 39] width 16 height 16
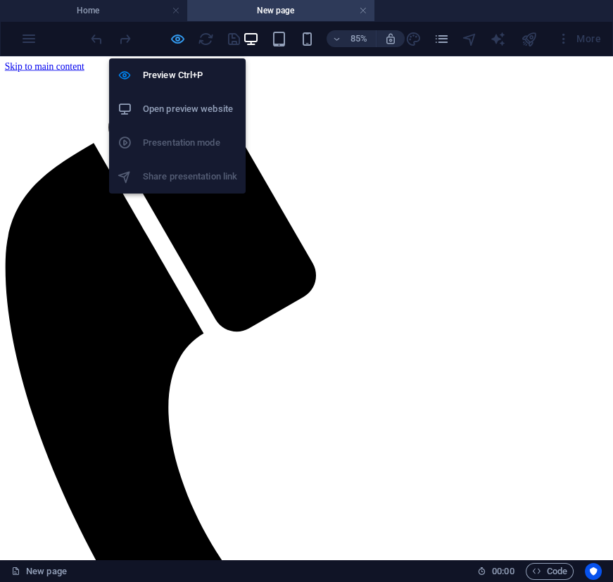
click at [177, 34] on icon "button" at bounding box center [177, 39] width 16 height 16
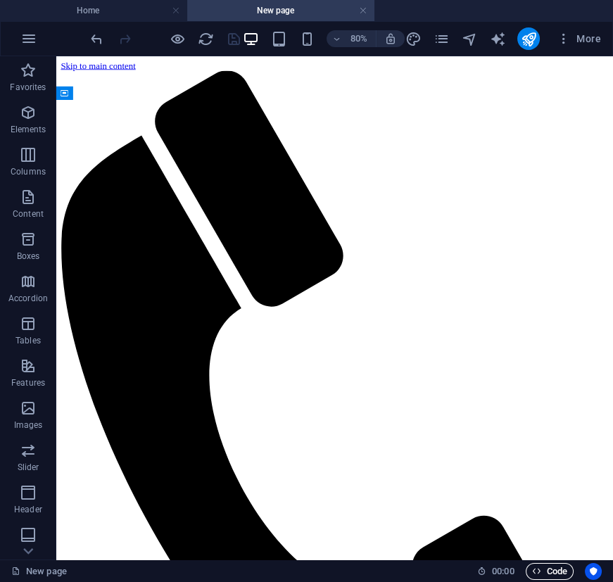
click at [556, 568] on span "Code" at bounding box center [549, 571] width 35 height 17
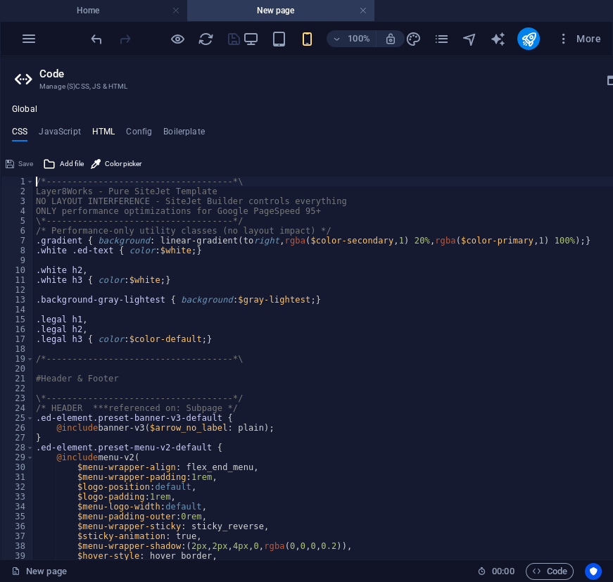
click at [106, 135] on h4 "HTML" at bounding box center [103, 134] width 23 height 15
type textarea "<a href="#main-content" class="wv-link-content button">Skip to main content</a>"
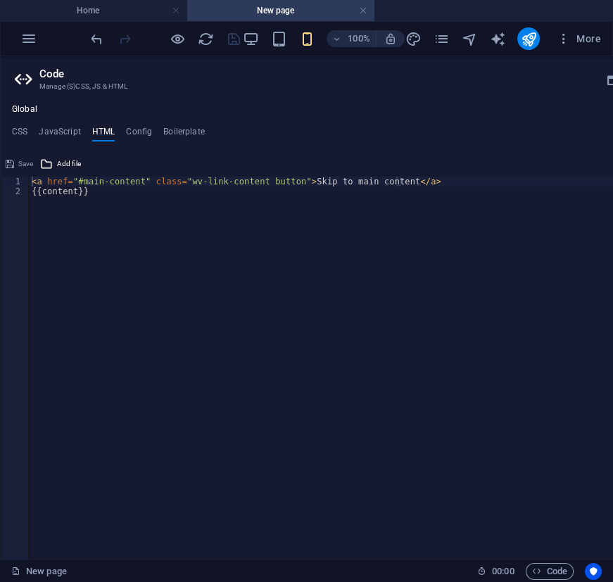
click at [309, 11] on h4 "New page" at bounding box center [280, 10] width 187 height 15
click at [132, 11] on h4 "Home" at bounding box center [93, 10] width 187 height 15
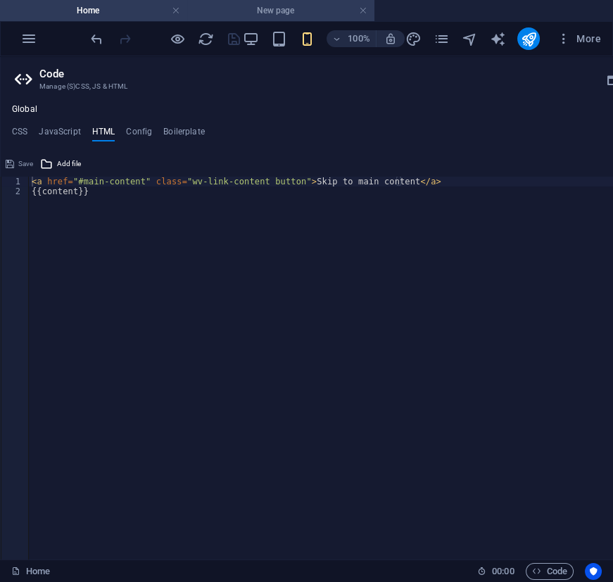
click at [244, 8] on h4 "New page" at bounding box center [280, 10] width 187 height 15
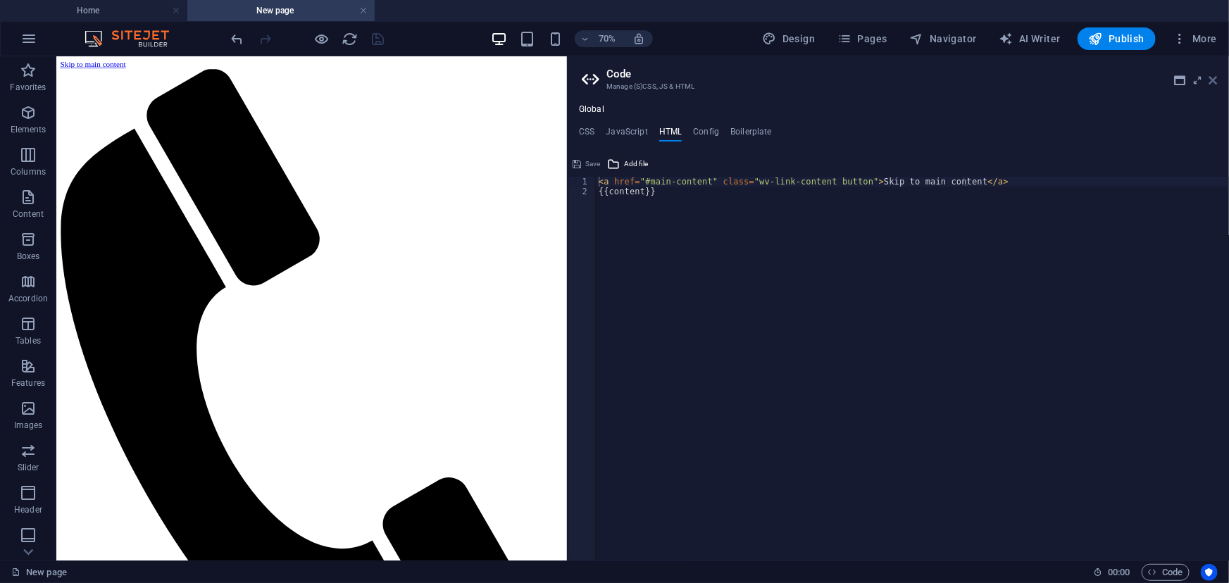
click at [613, 84] on icon at bounding box center [1213, 80] width 8 height 11
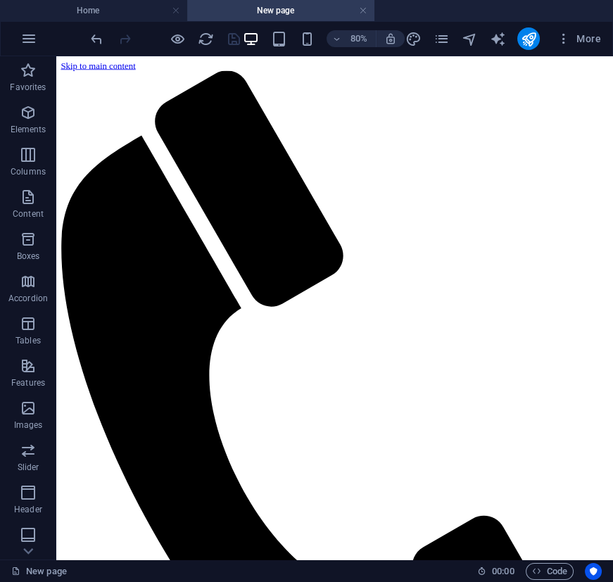
click at [613, 444] on html "Skip to main content Menu Home WHO? WHAT? Where? HOW? Client Login" at bounding box center [404, 574] width 696 height 1037
click at [548, 568] on span "Code" at bounding box center [549, 571] width 35 height 17
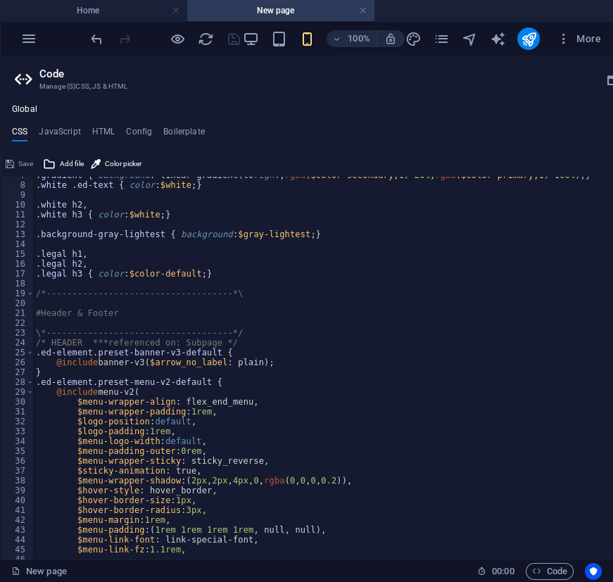
scroll to position [0, 0]
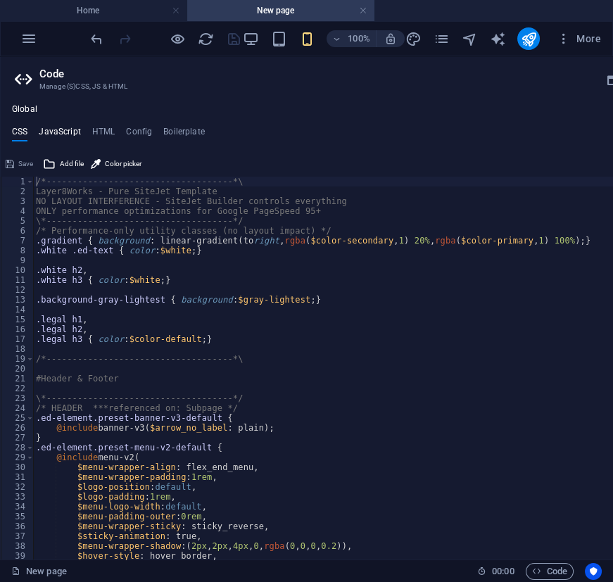
click at [62, 134] on h4 "JavaScript" at bounding box center [60, 134] width 42 height 15
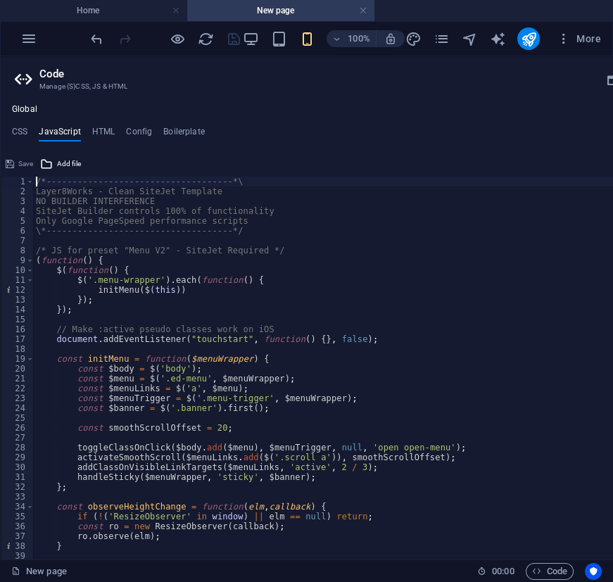
click at [307, 249] on div "/*------------------------------------*\ Layer8Works - Clean SiteJet Template N…" at bounding box center [377, 369] width 689 height 384
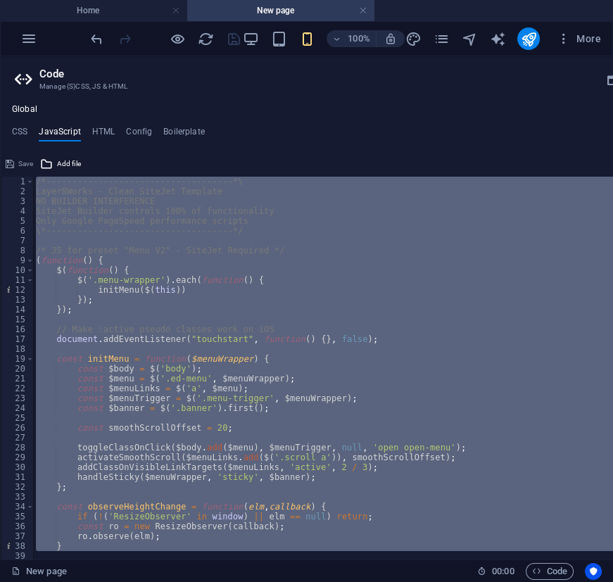
click at [556, 130] on ul "CSS JavaScript HTML Config Boilerplate" at bounding box center [331, 134] width 661 height 15
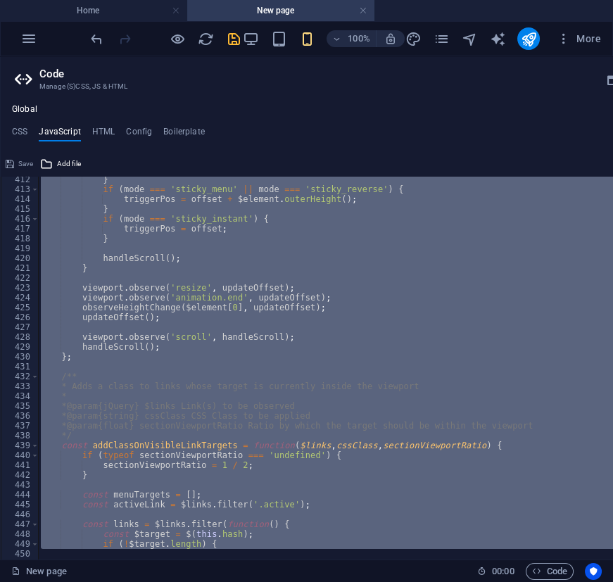
scroll to position [4476, 0]
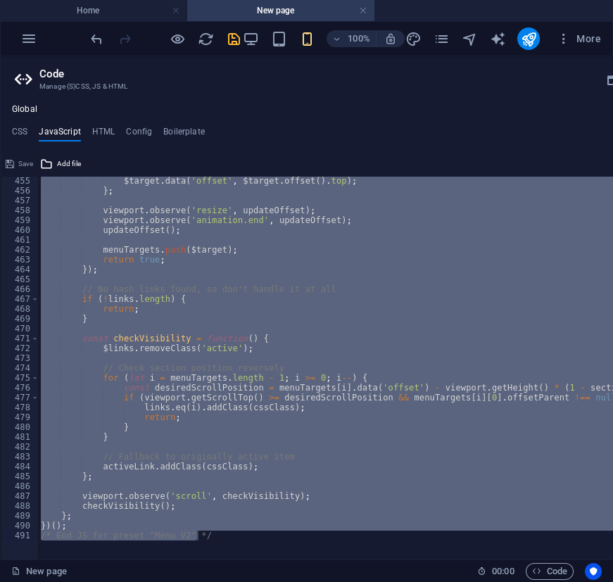
click at [269, 518] on div "$target . data ( 'offset' , $target . offset ( ) . top ) ; } ; viewport . obser…" at bounding box center [345, 368] width 614 height 383
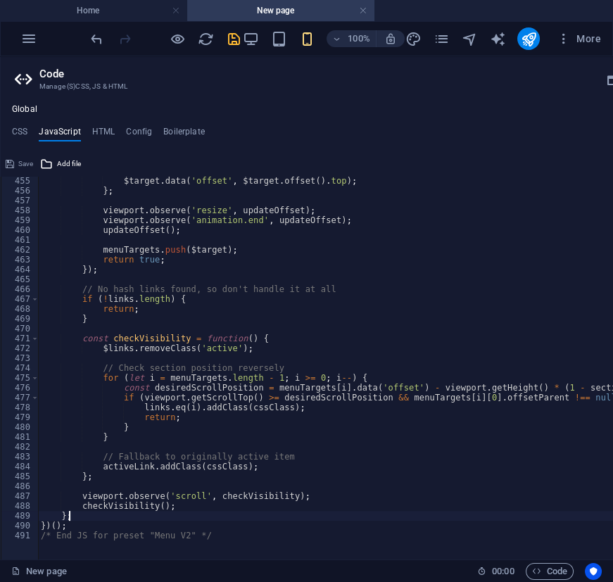
click at [244, 546] on div at bounding box center [382, 552] width 689 height 13
type textarea "/* End JS for preset "Menu V2" */"
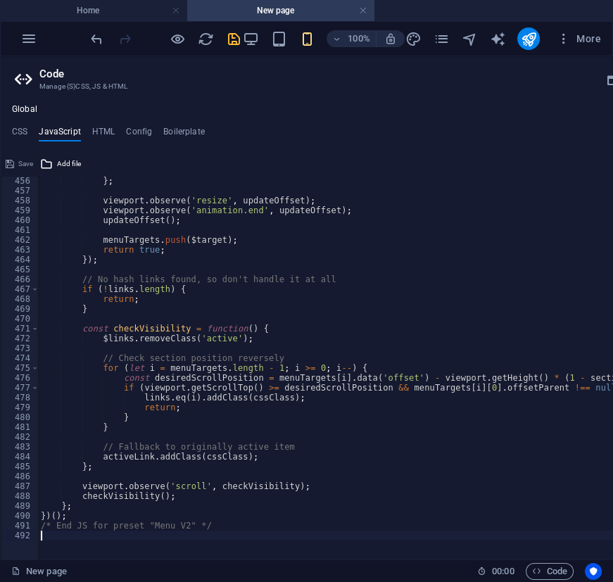
scroll to position [4485, 0]
paste textarea "/* End JS for preset "Menu V2" */"
type textarea "/* End JS for preset "Menu V2" */"
paste textarea "// --- End Auth0 Client Login Integration ---"
type textarea "// --- End Auth0 Client Login Integration ---"
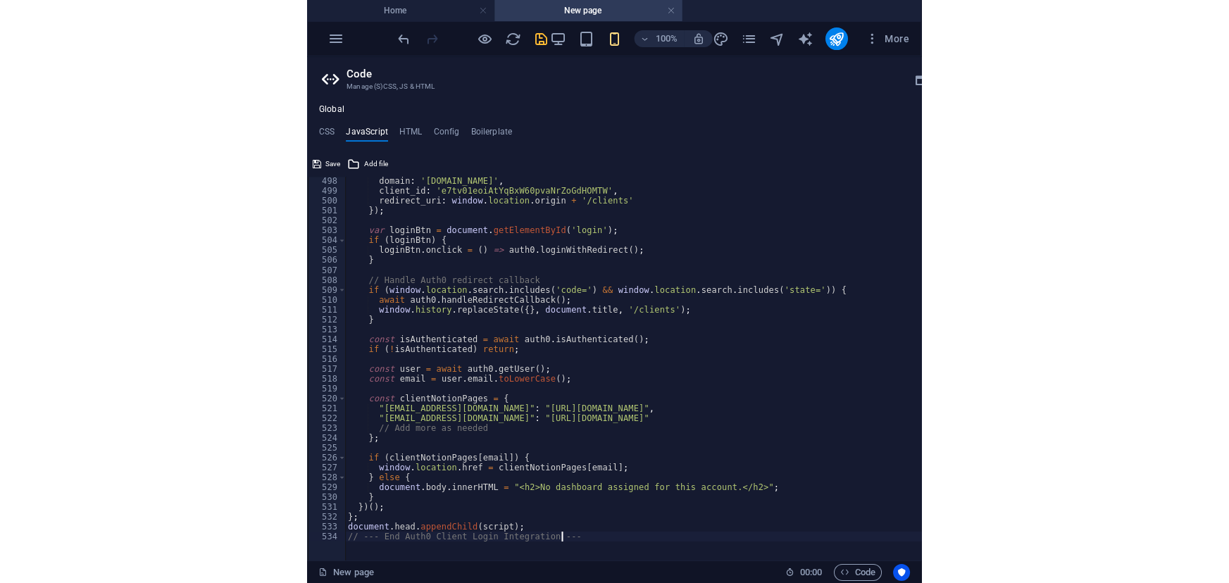
scroll to position [4900, 0]
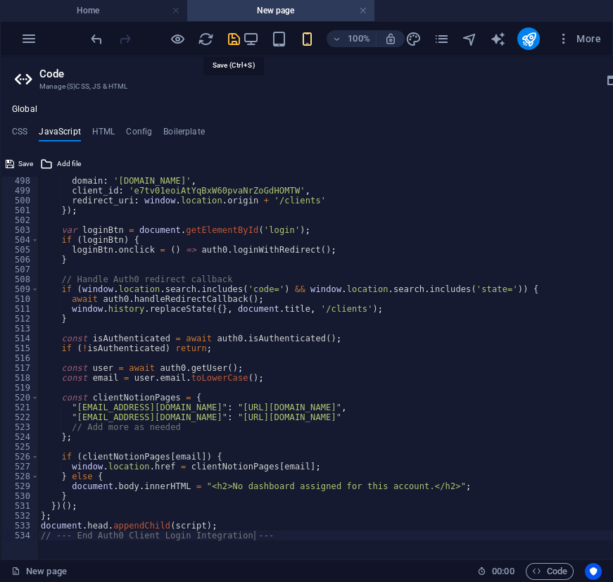
click at [235, 39] on icon "save" at bounding box center [233, 39] width 16 height 16
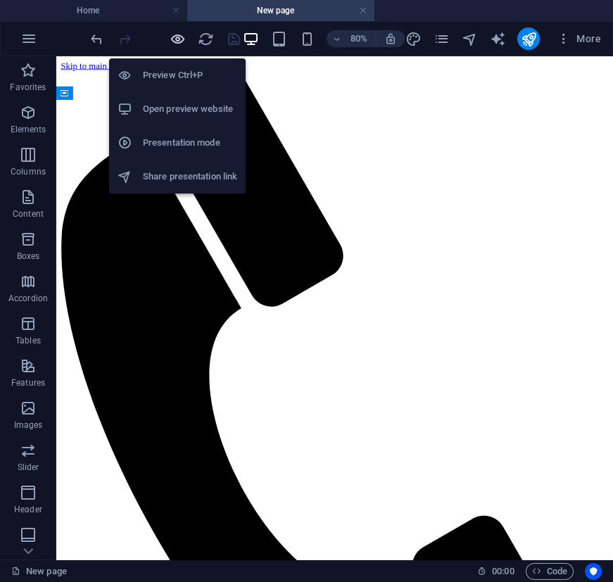
click at [175, 36] on icon "button" at bounding box center [177, 39] width 16 height 16
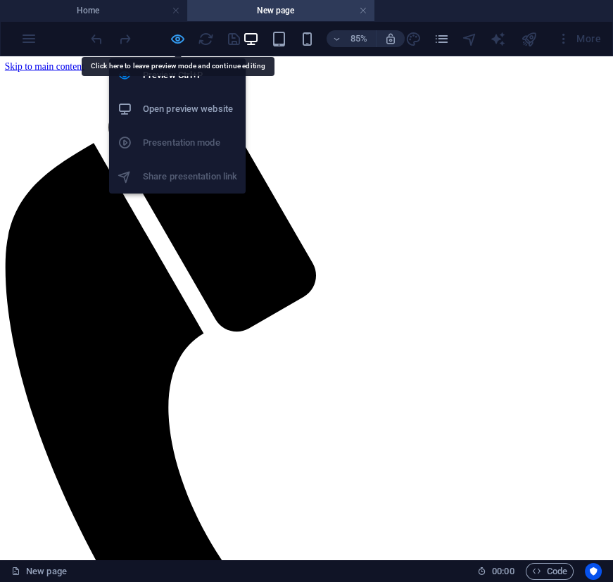
click at [181, 35] on icon "button" at bounding box center [177, 39] width 16 height 16
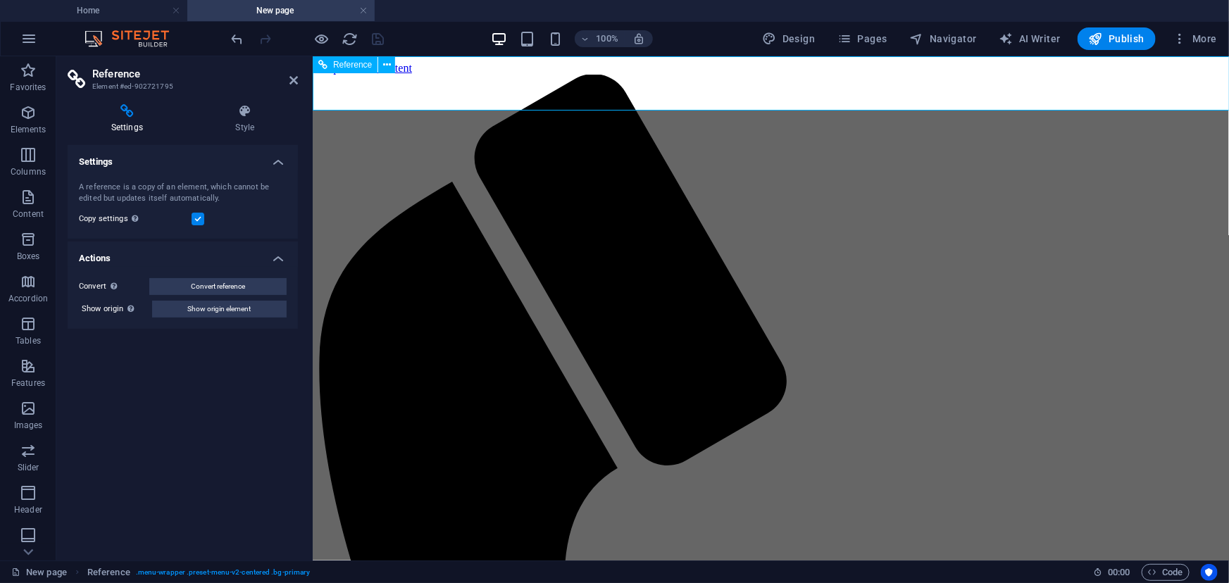
click at [363, 10] on link at bounding box center [363, 10] width 8 height 13
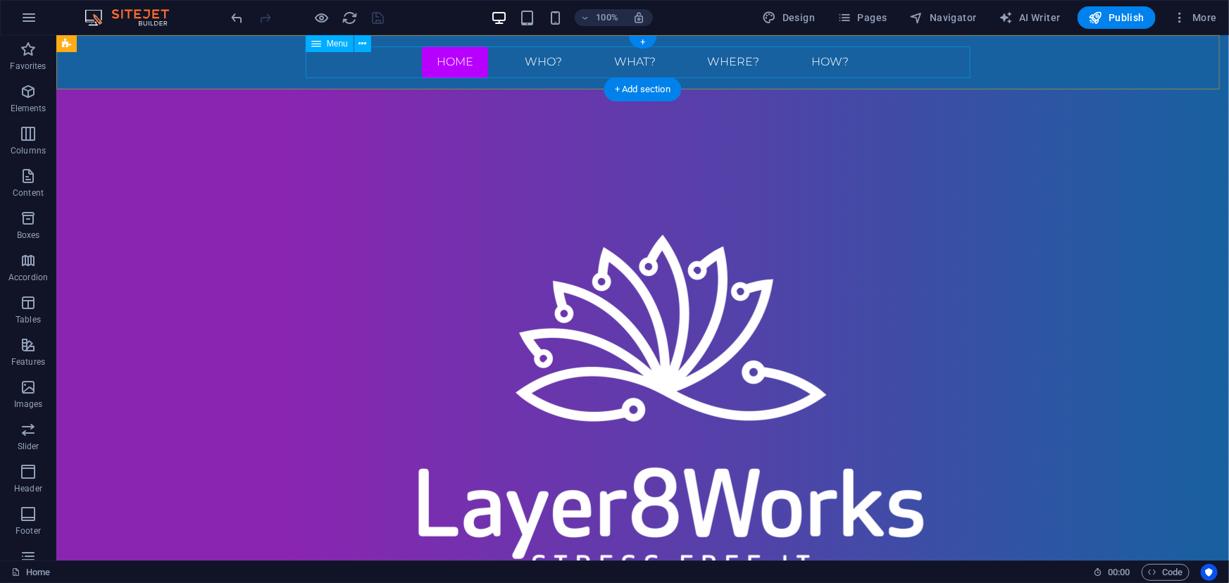
click at [385, 57] on nav "Home WHO? WHAT? Where? HOW?" at bounding box center [642, 62] width 665 height 32
select select "primary"
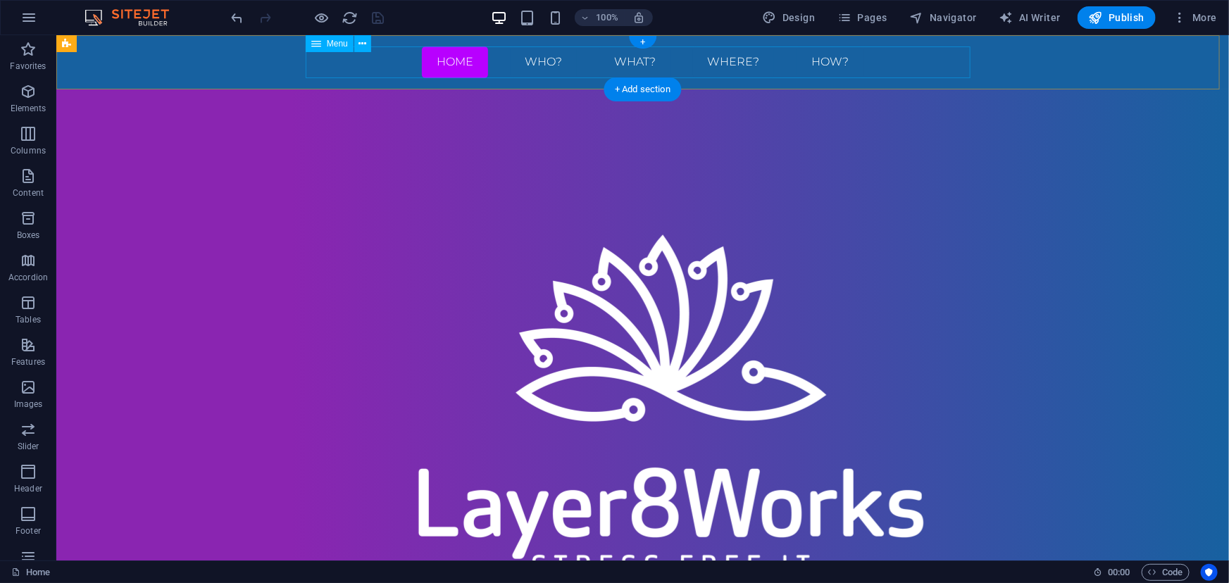
select select "primary"
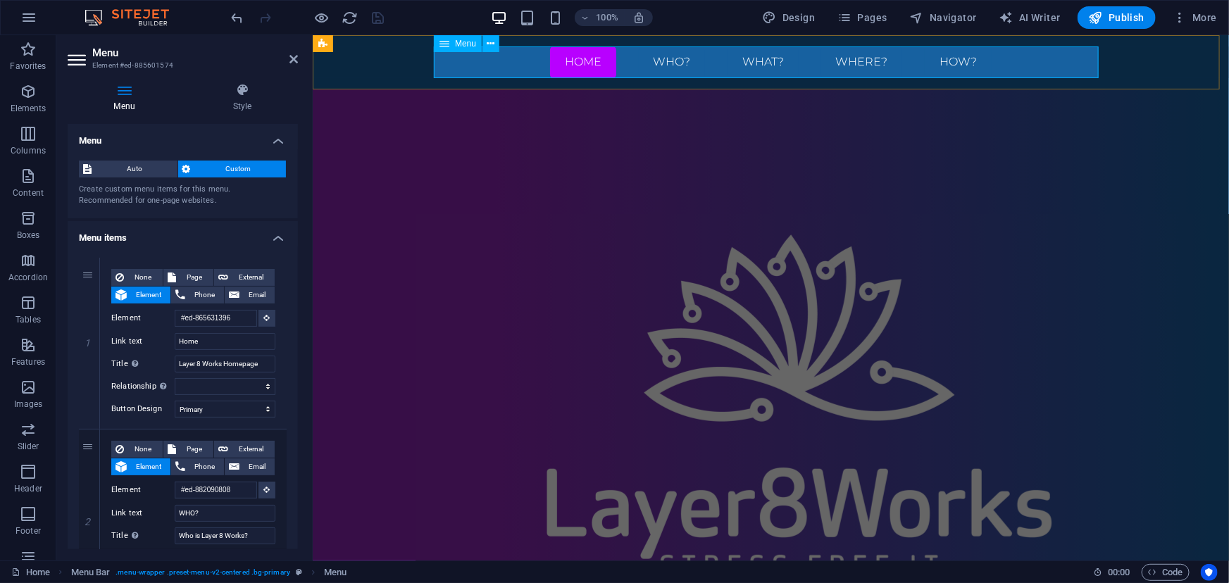
click at [613, 63] on nav "Home WHO? WHAT? Where? HOW?" at bounding box center [770, 62] width 665 height 32
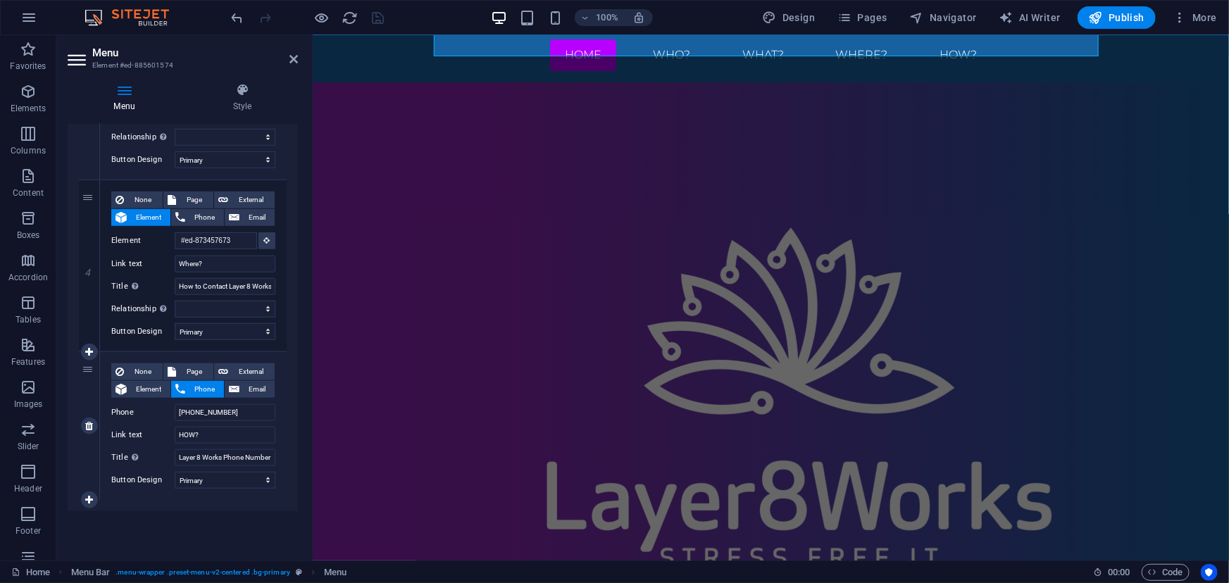
scroll to position [0, 0]
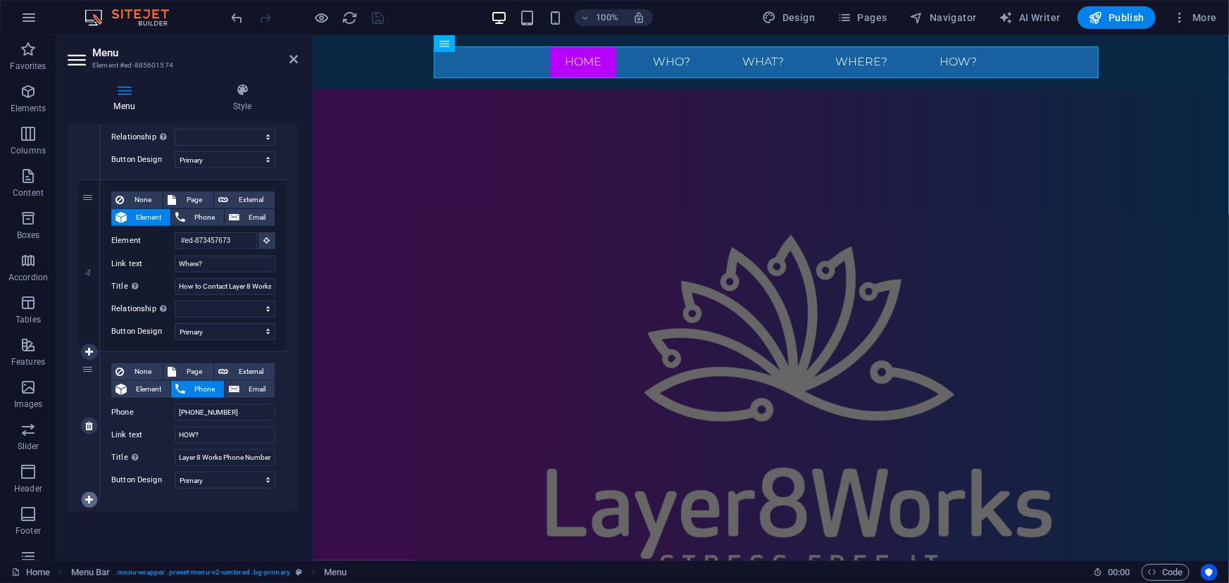
click at [92, 499] on icon at bounding box center [89, 500] width 8 height 10
select select
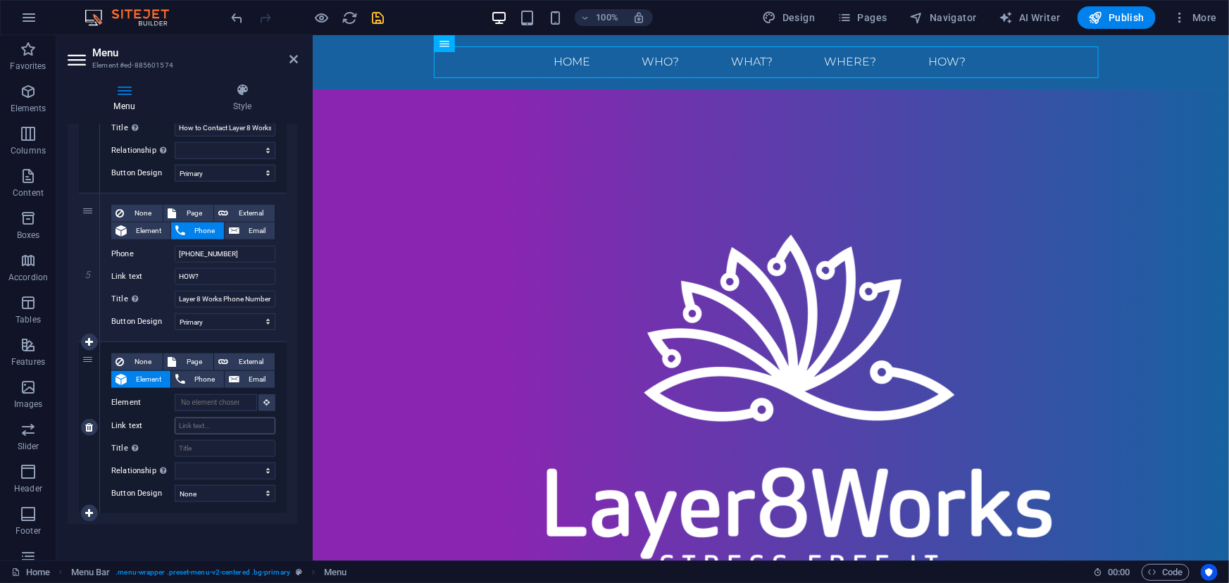
scroll to position [753, 0]
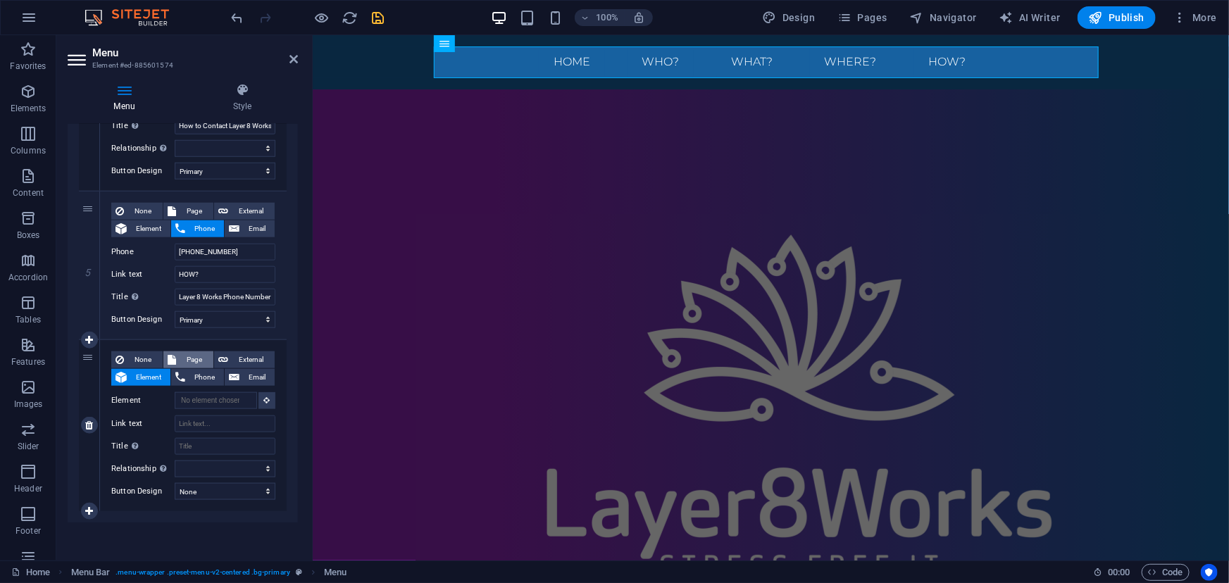
click at [194, 356] on span "Page" at bounding box center [194, 359] width 29 height 17
select select
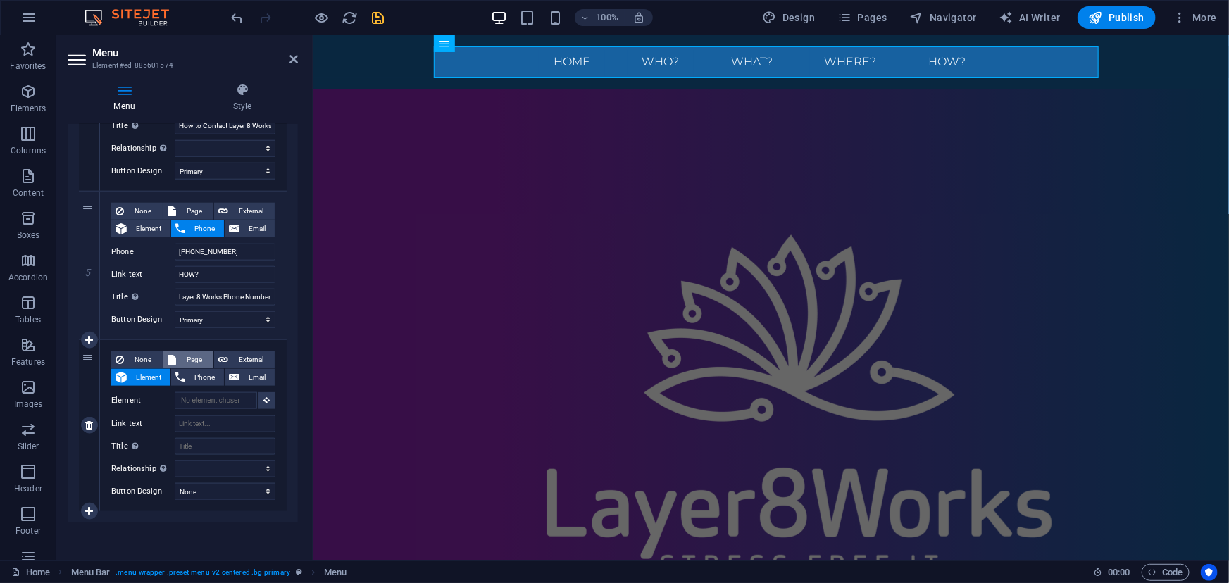
select select
click at [225, 399] on select "Home Legal Notice Privacy Clients" at bounding box center [225, 400] width 101 height 17
select select "3"
click at [175, 392] on select "Home Legal Notice Privacy Clients" at bounding box center [225, 400] width 101 height 17
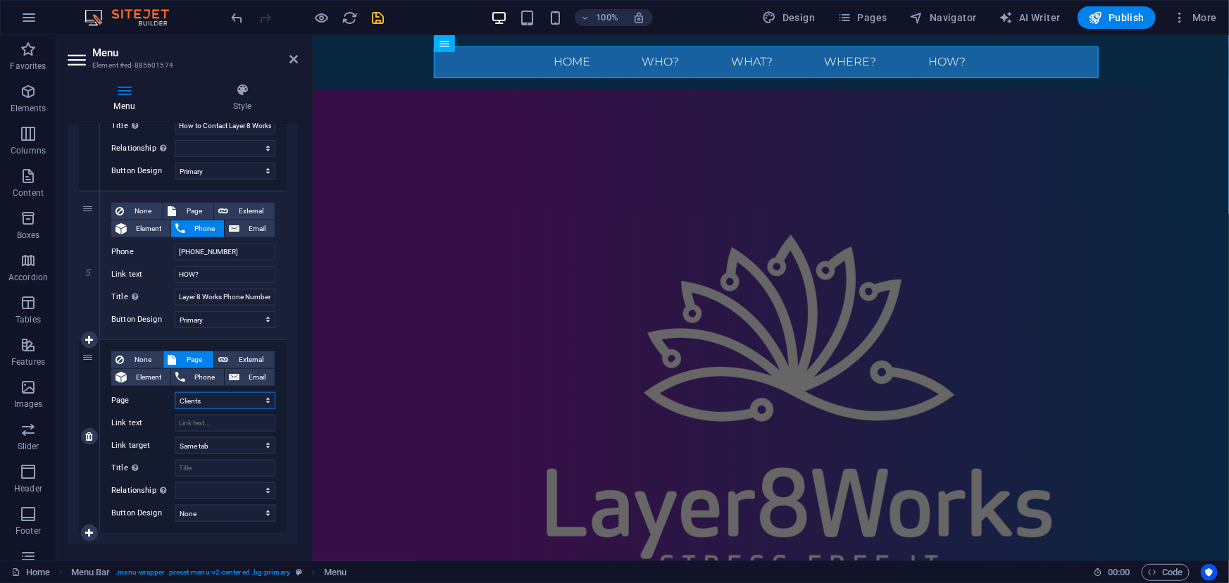
select select
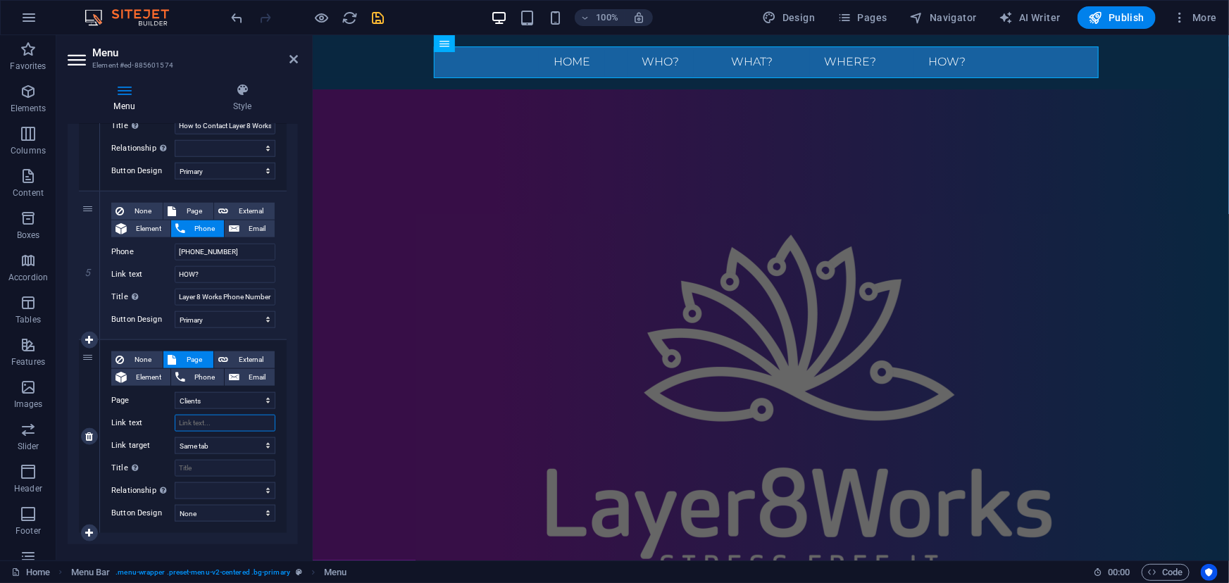
click at [216, 420] on input "Link text" at bounding box center [225, 423] width 101 height 17
type input "Client"
select select
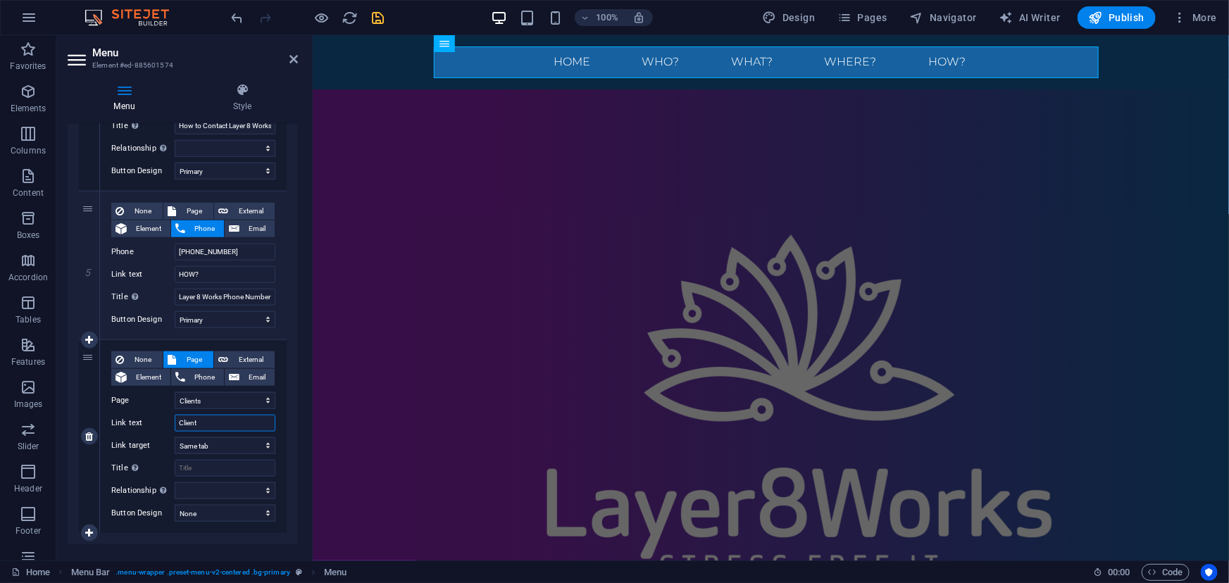
select select
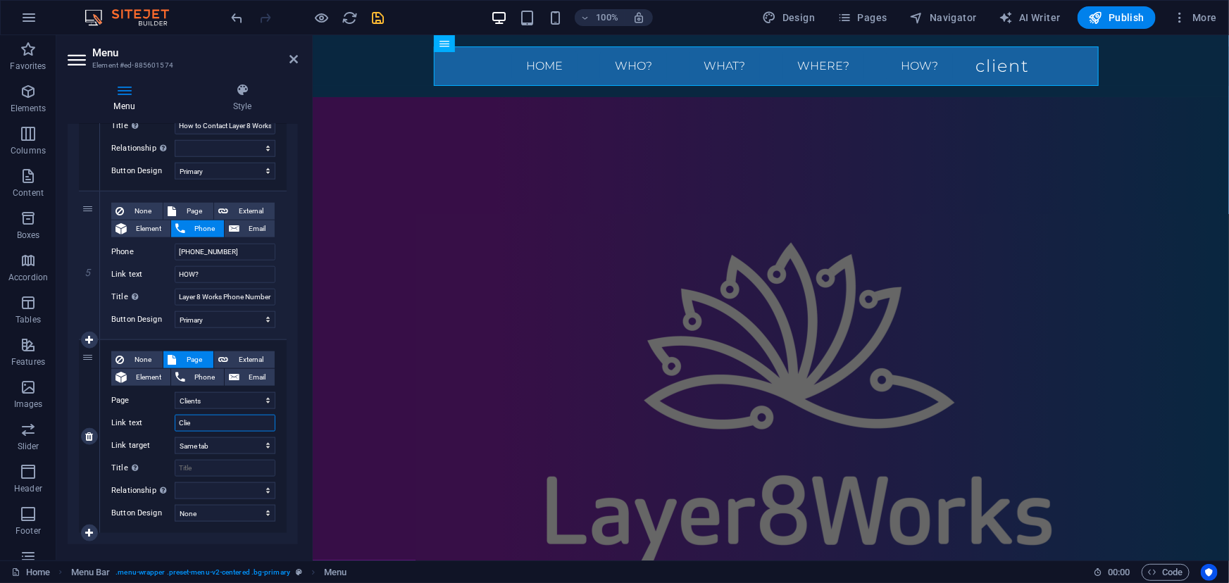
type input "Cli"
select select
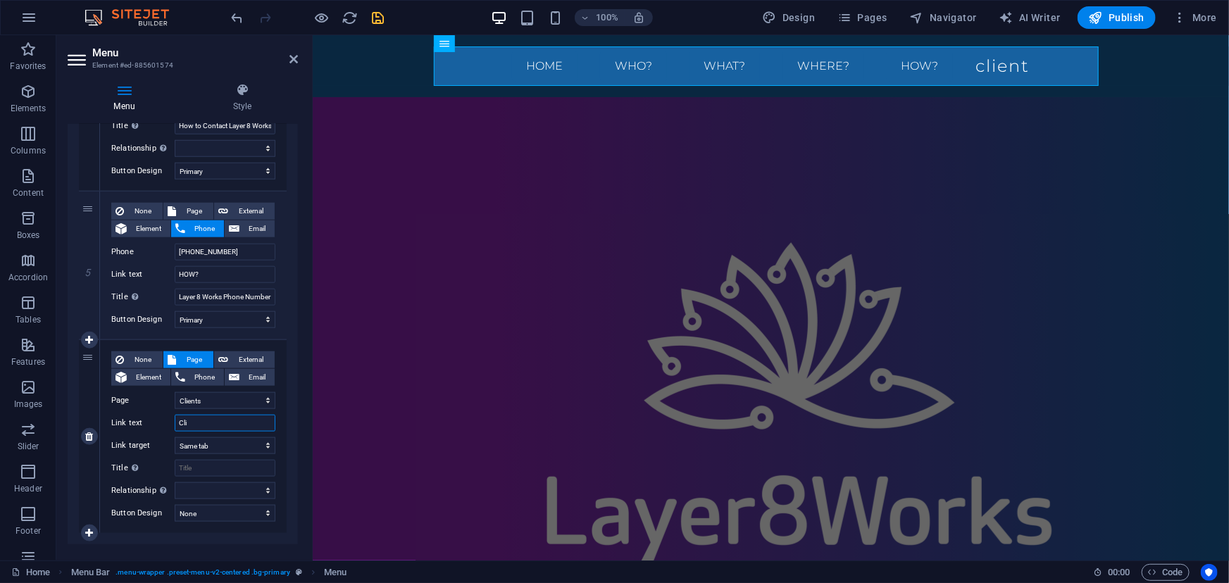
select select
type input "C"
select select
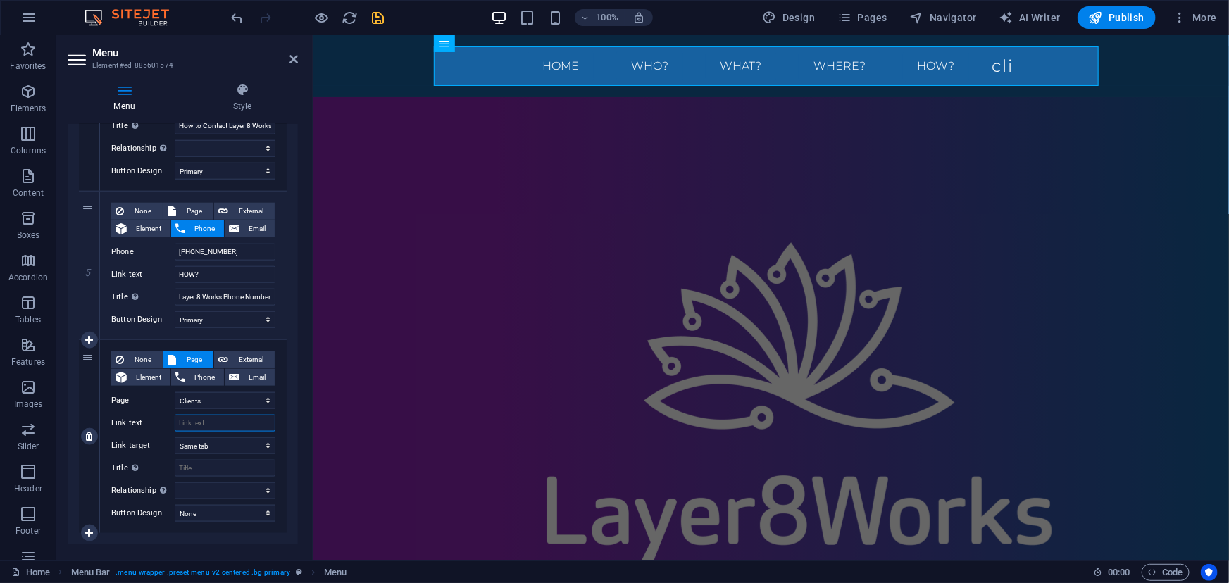
select select
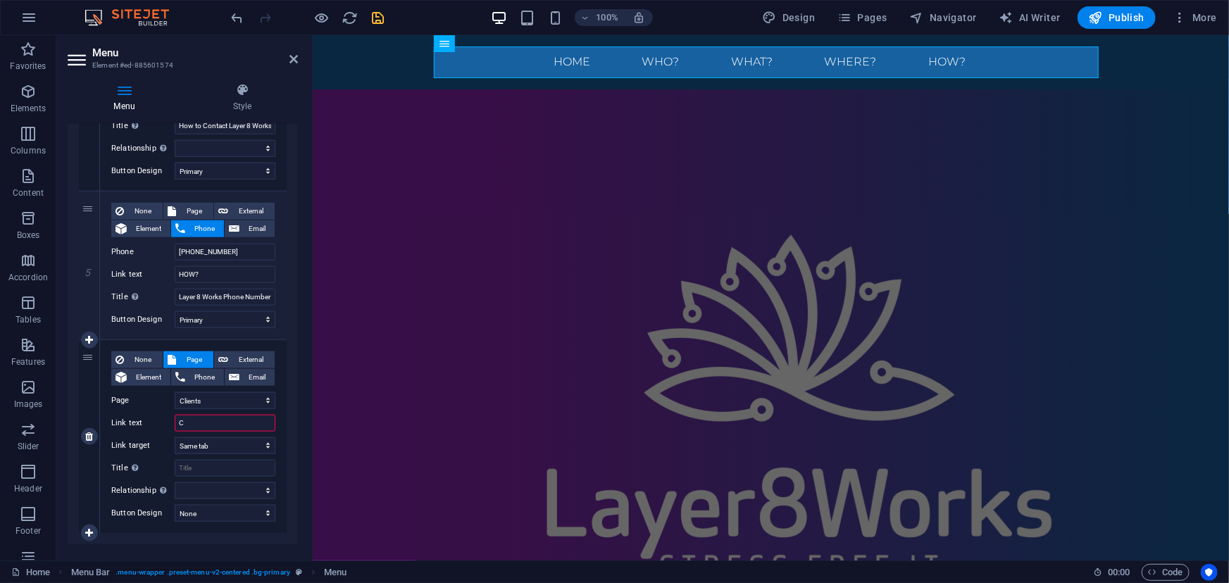
type input "CL"
select select
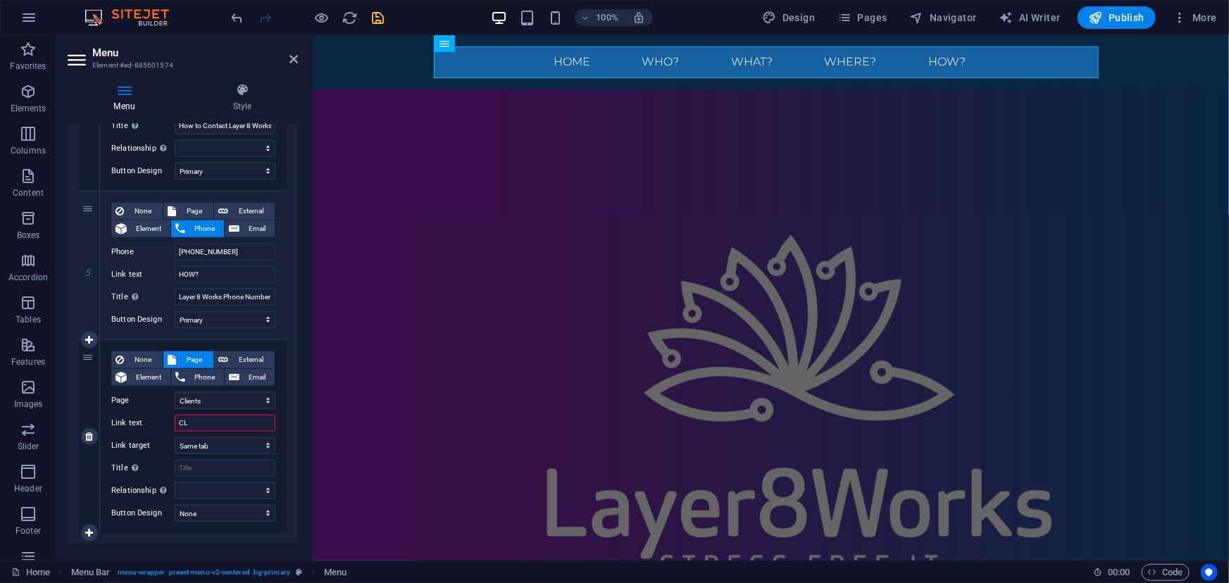
select select
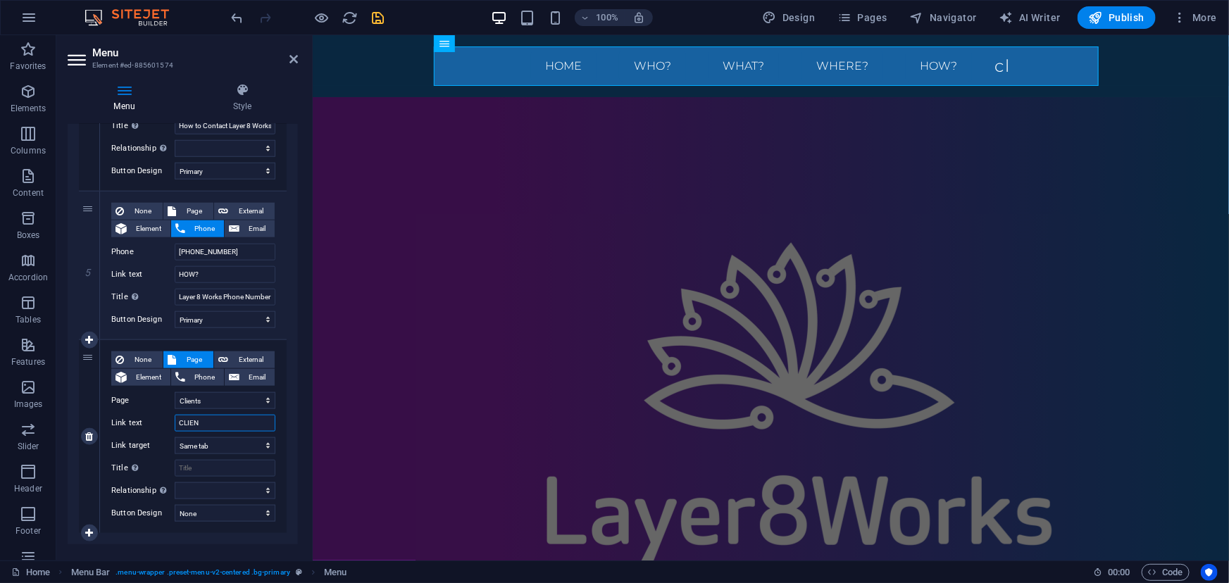
type input "CLIENT"
select select
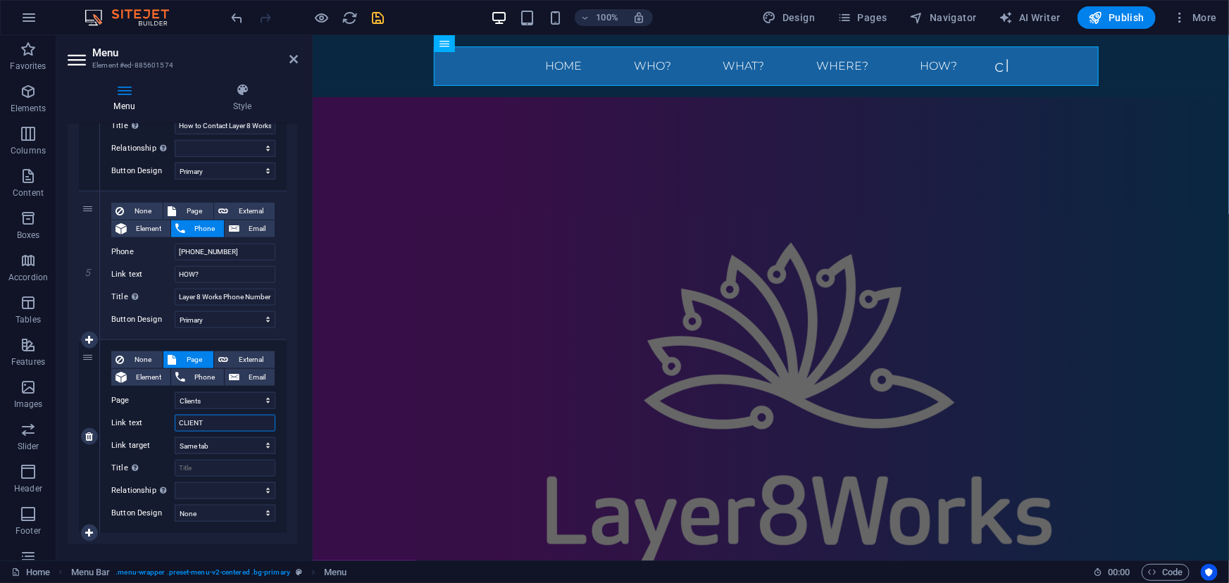
select select
type input "CLIENT portal"
select select
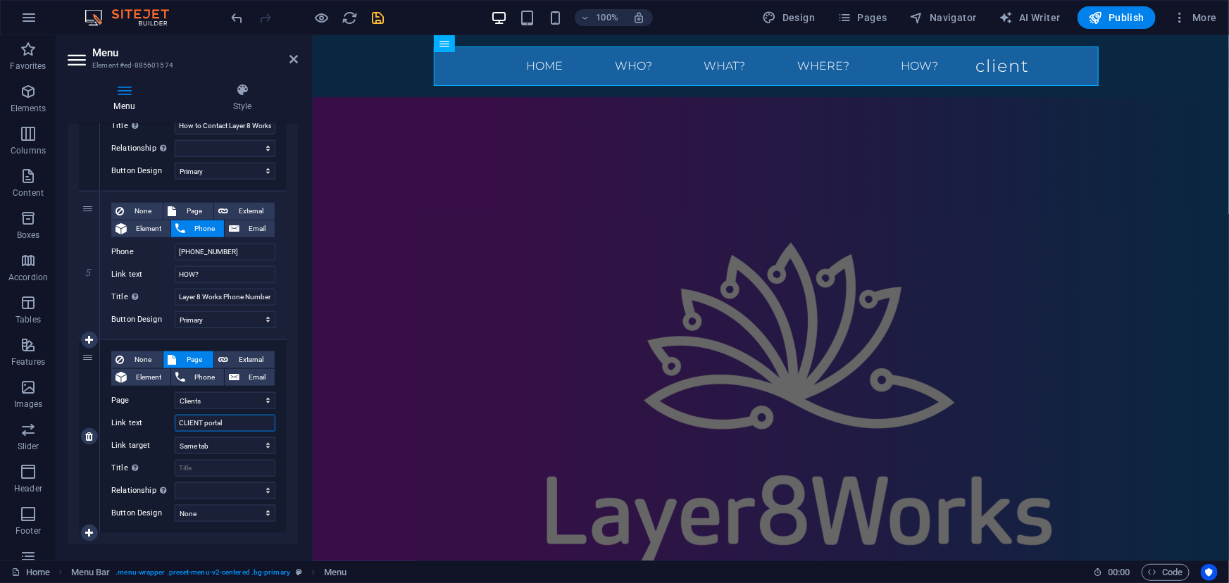
select select
type input "CLIENT portal"
click at [230, 446] on select "New tab Same tab Overlay" at bounding box center [225, 445] width 101 height 17
click at [175, 437] on select "New tab Same tab Overlay" at bounding box center [225, 445] width 101 height 17
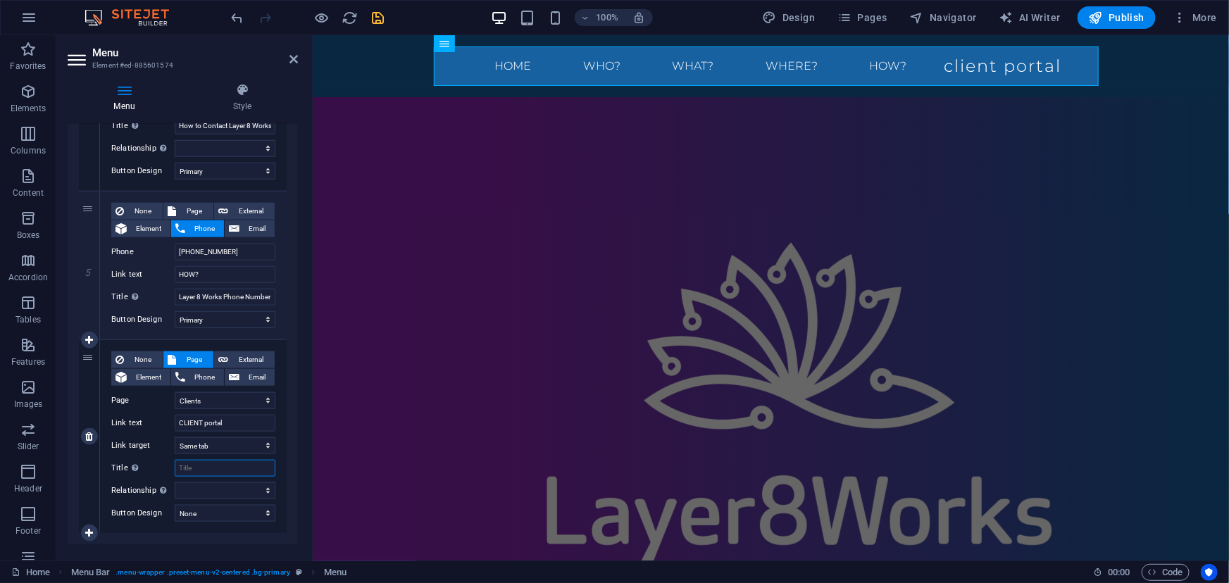
click at [213, 467] on input "Title Additional link description, should not be the same as the link text. The…" at bounding box center [225, 468] width 101 height 17
type input "CLIEN"
select select
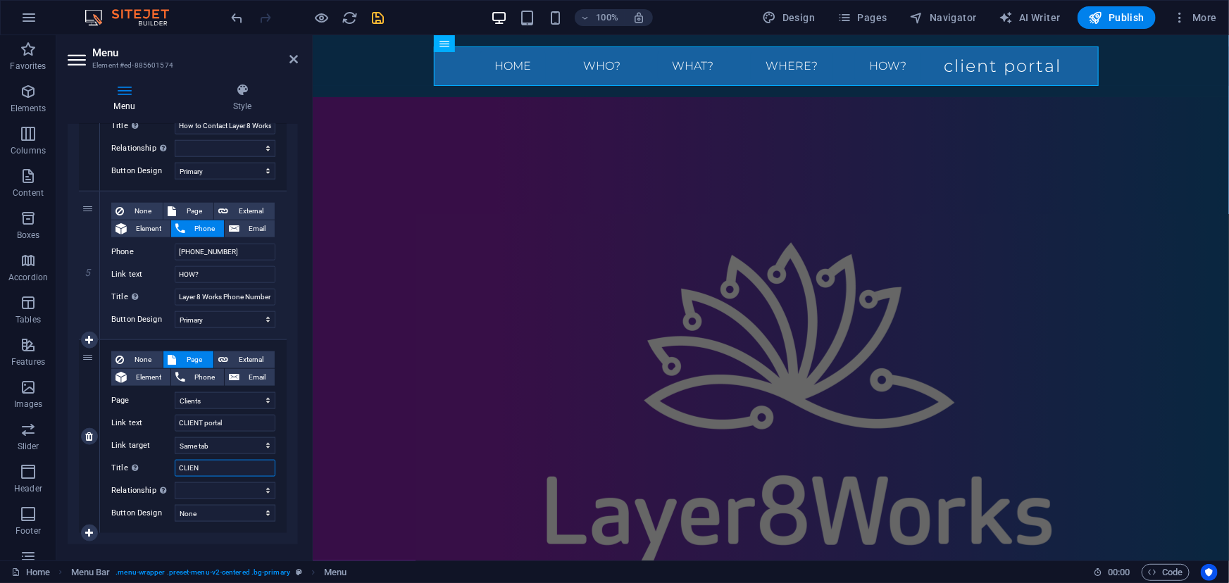
select select
type input "CLIENT"
select select
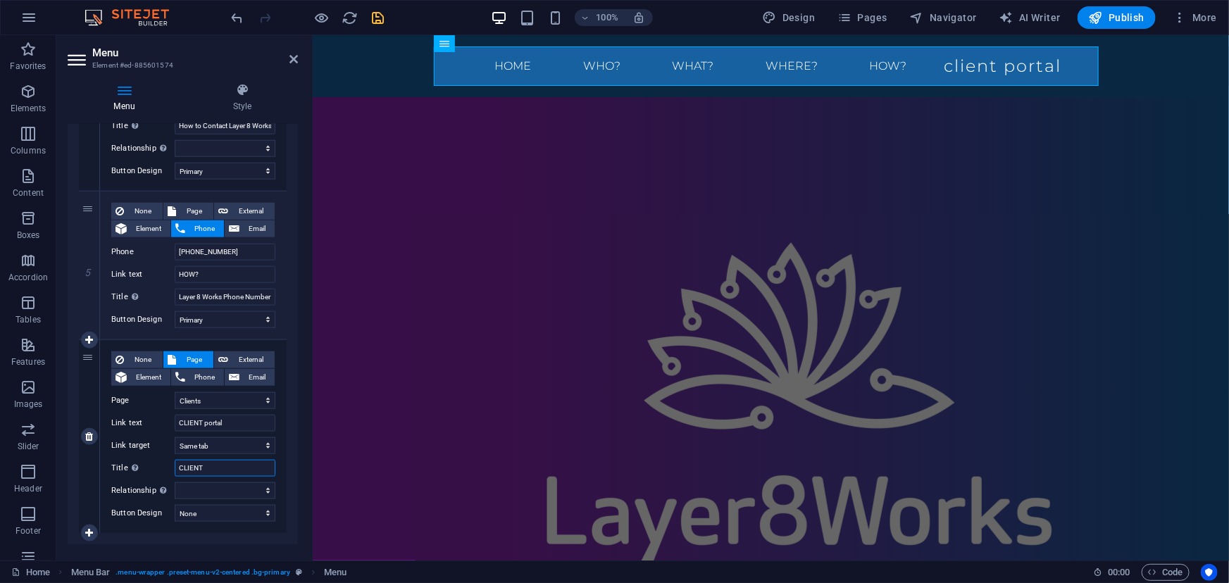
select select
type input "CLIENT P"
select select
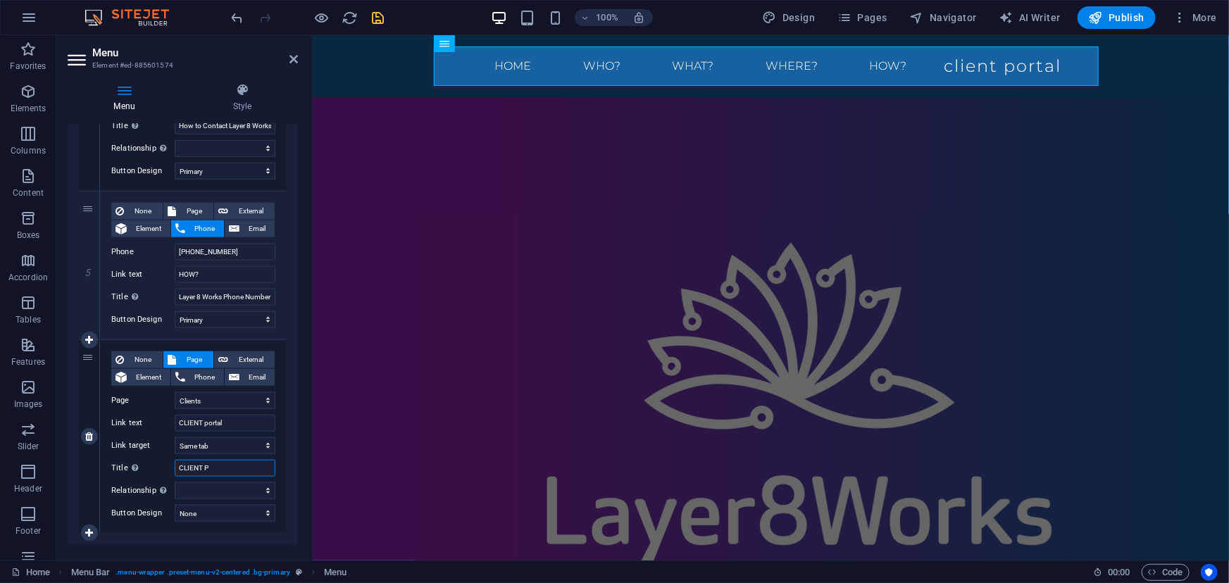
select select
type input "CLIENT"
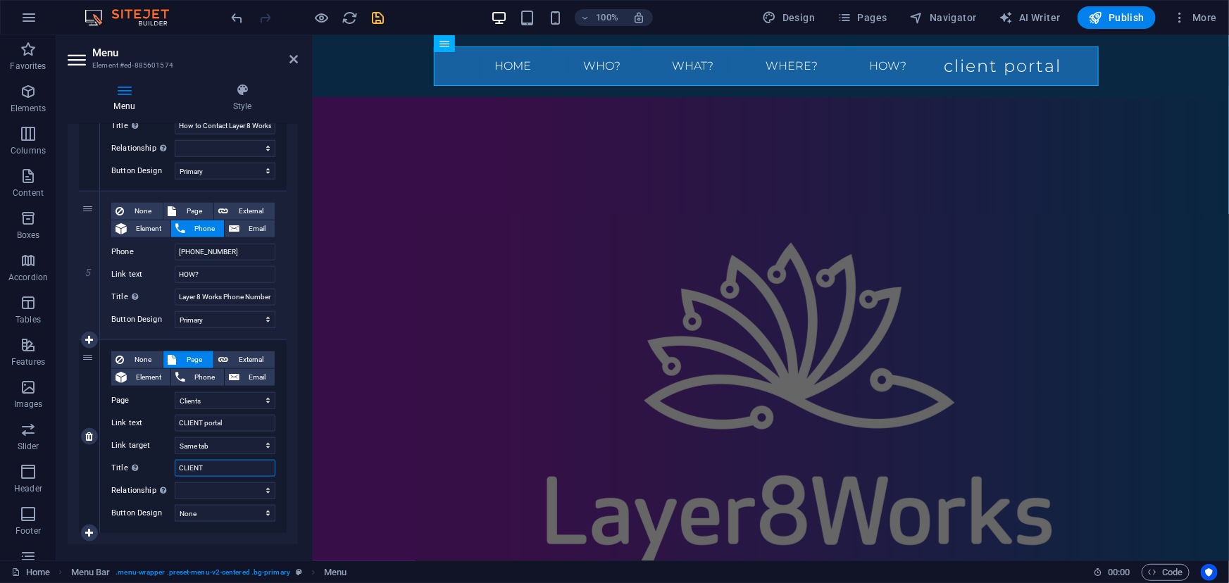
select select
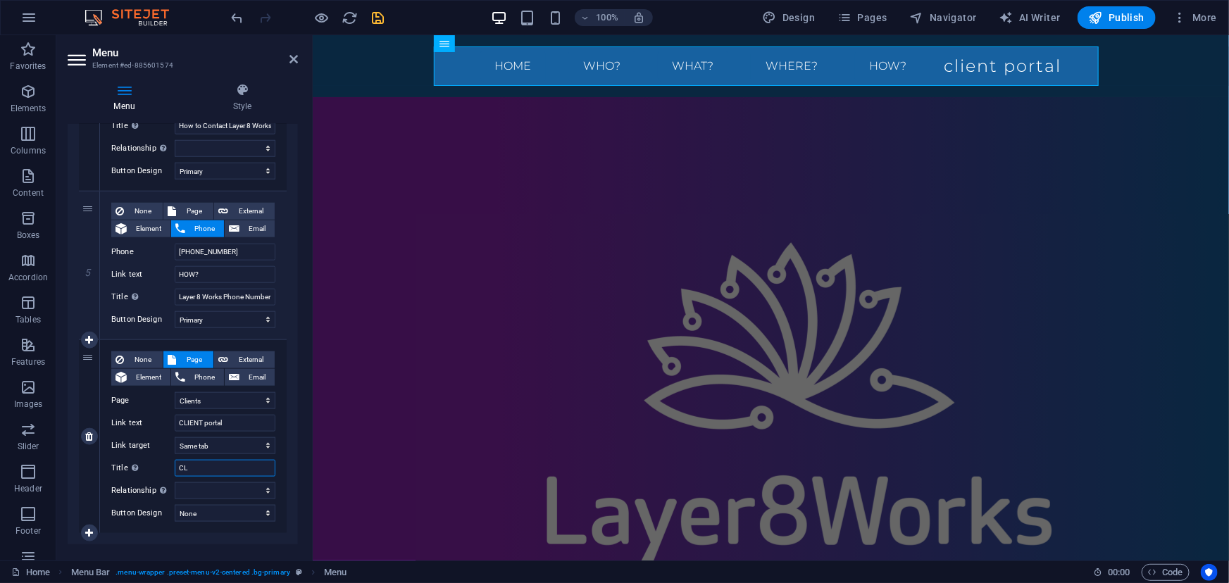
type input "C"
type input "Layer 8 Works Client"
select select
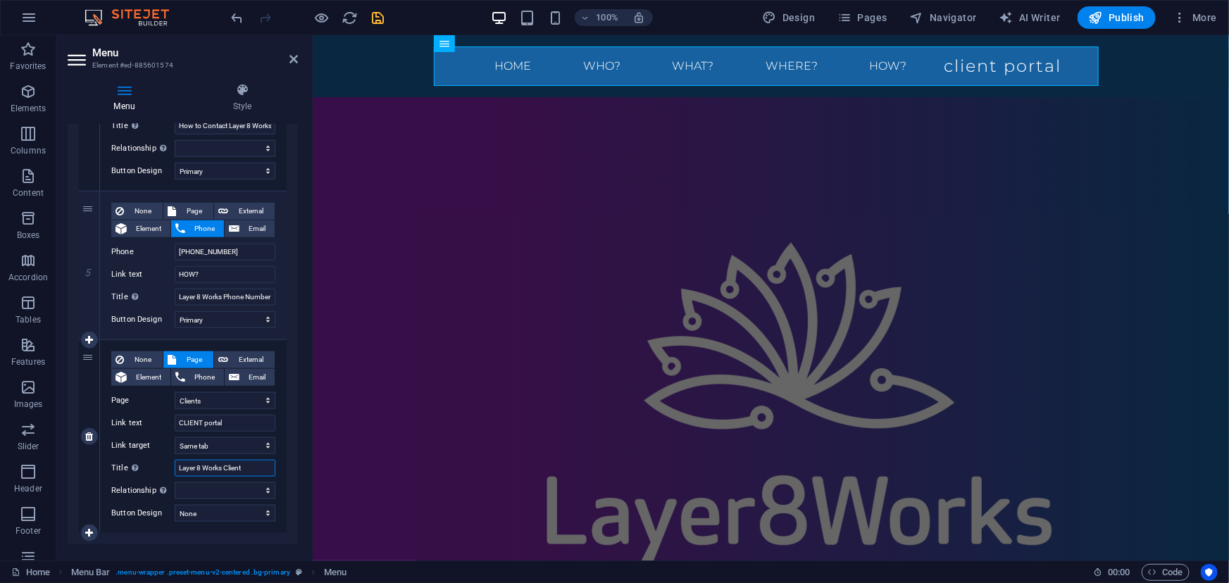
select select
type input "Layer 8 Works Client Dashboard"
select select
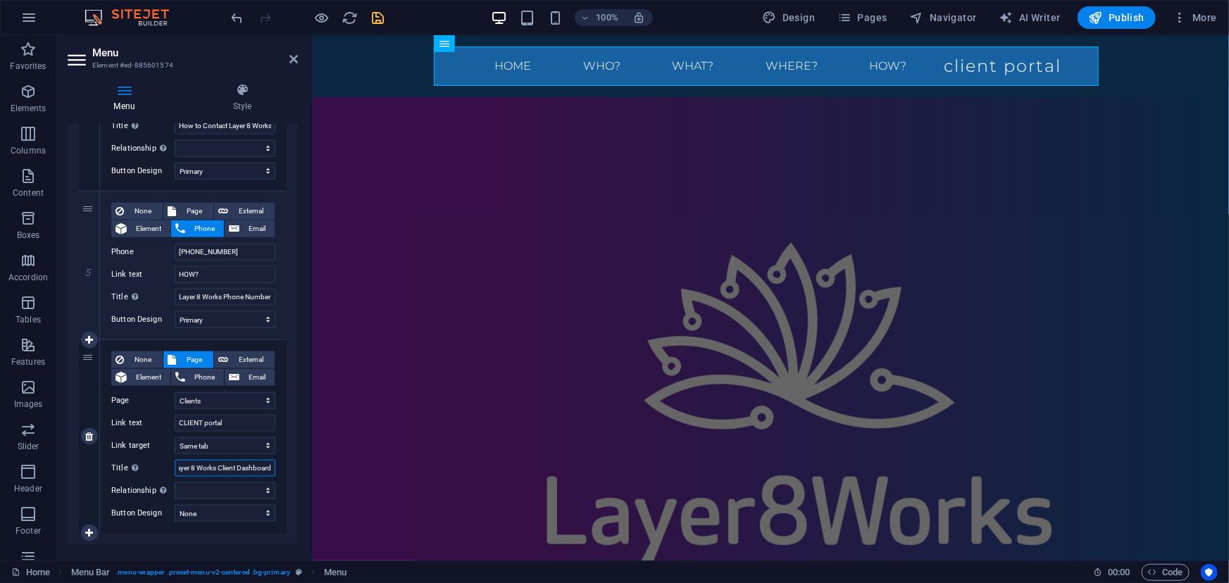
select select
type input "Layer 8 Works Client Dashboard"
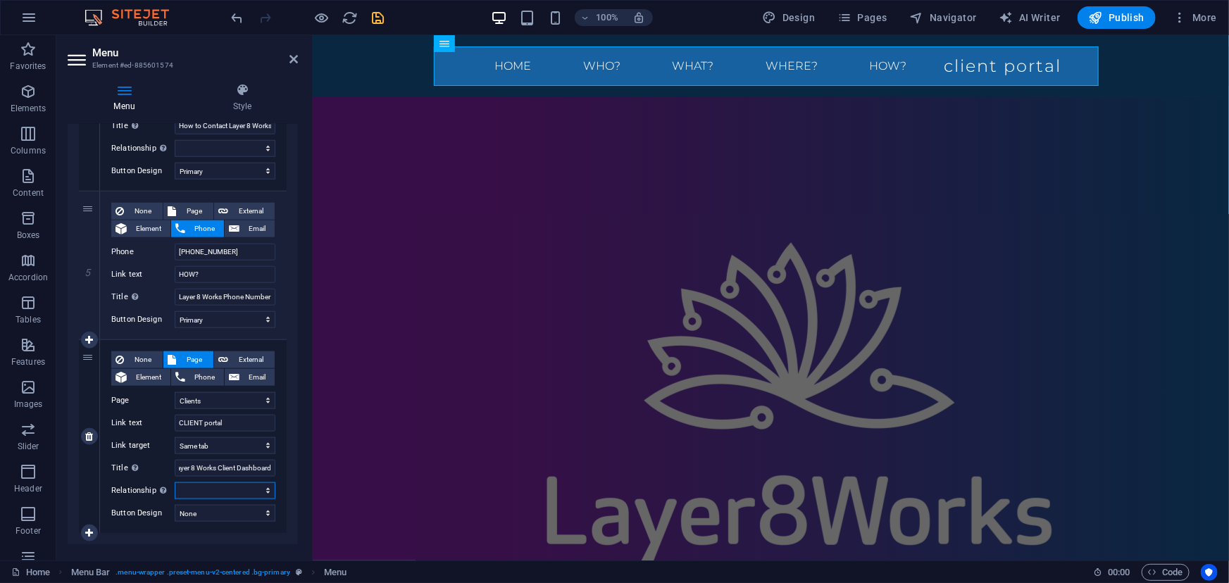
click at [230, 492] on select "alternate author bookmark external help license next nofollow noreferrer noopen…" at bounding box center [225, 490] width 101 height 17
click at [212, 511] on select "None Default Primary Secondary" at bounding box center [225, 513] width 101 height 17
select select "default"
click at [175, 505] on select "None Default Primary Secondary" at bounding box center [225, 513] width 101 height 17
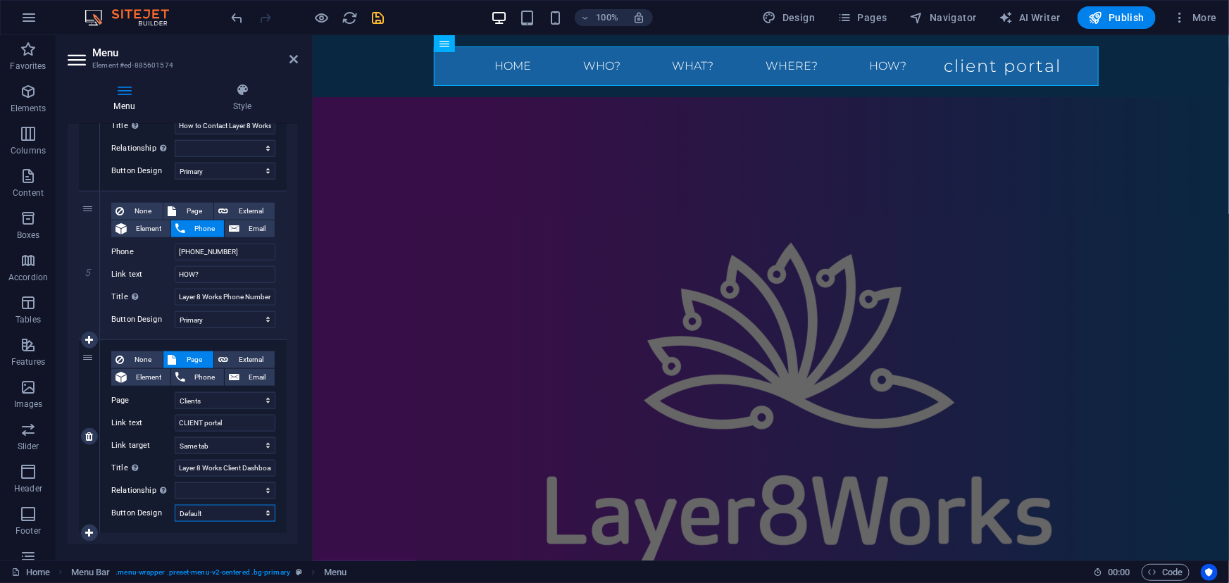
select select
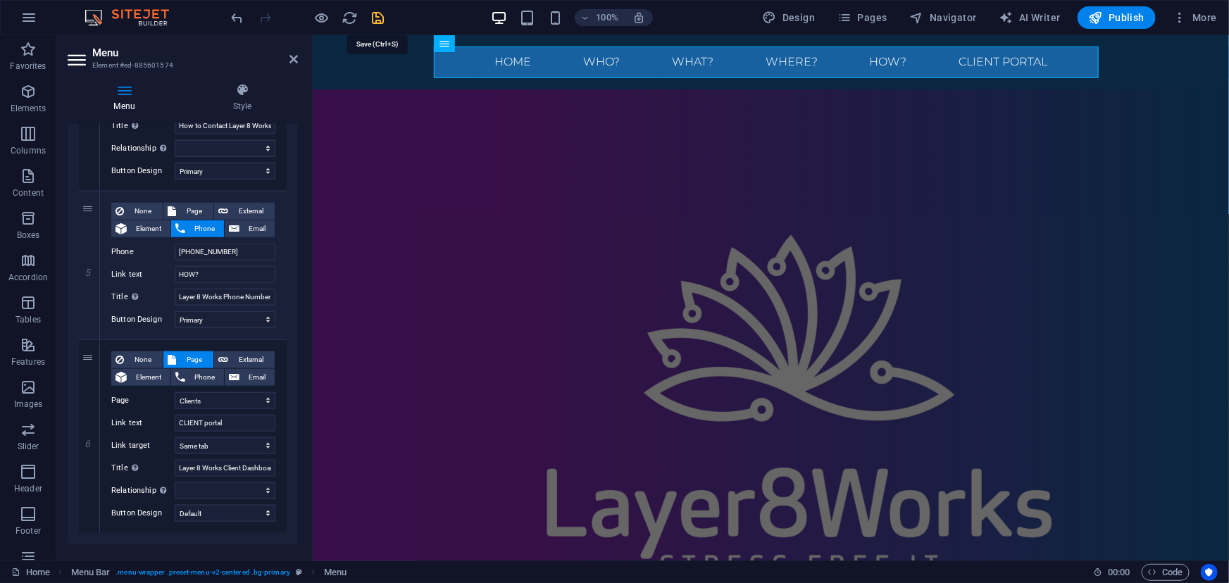
click at [376, 16] on icon "save" at bounding box center [378, 18] width 16 height 16
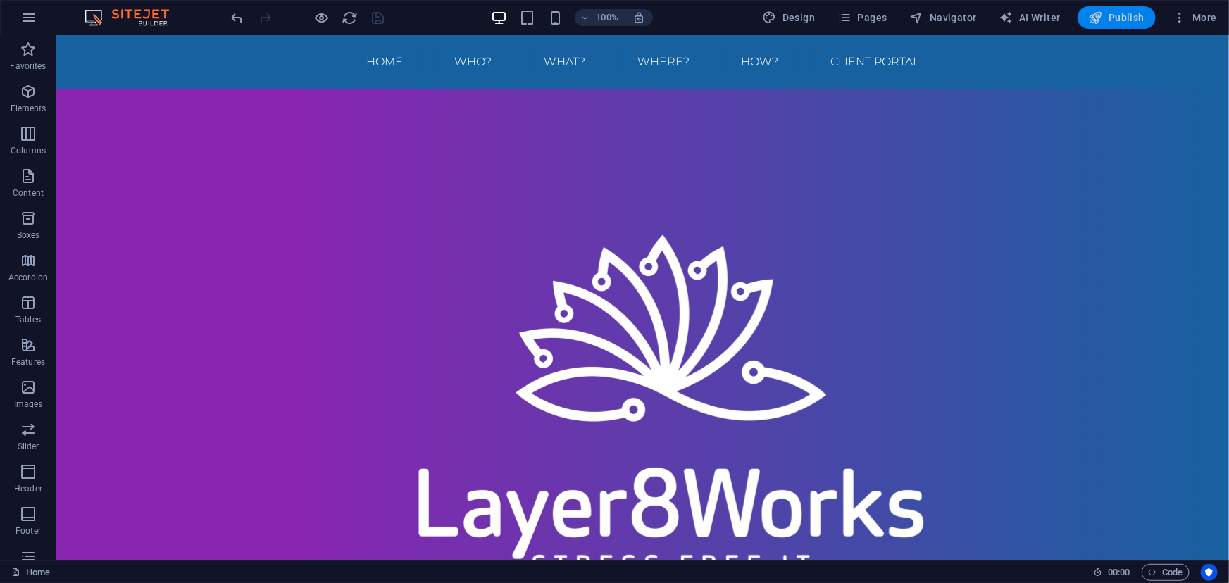
click at [613, 17] on icon "button" at bounding box center [1096, 18] width 14 height 14
